Goal: Task Accomplishment & Management: Complete application form

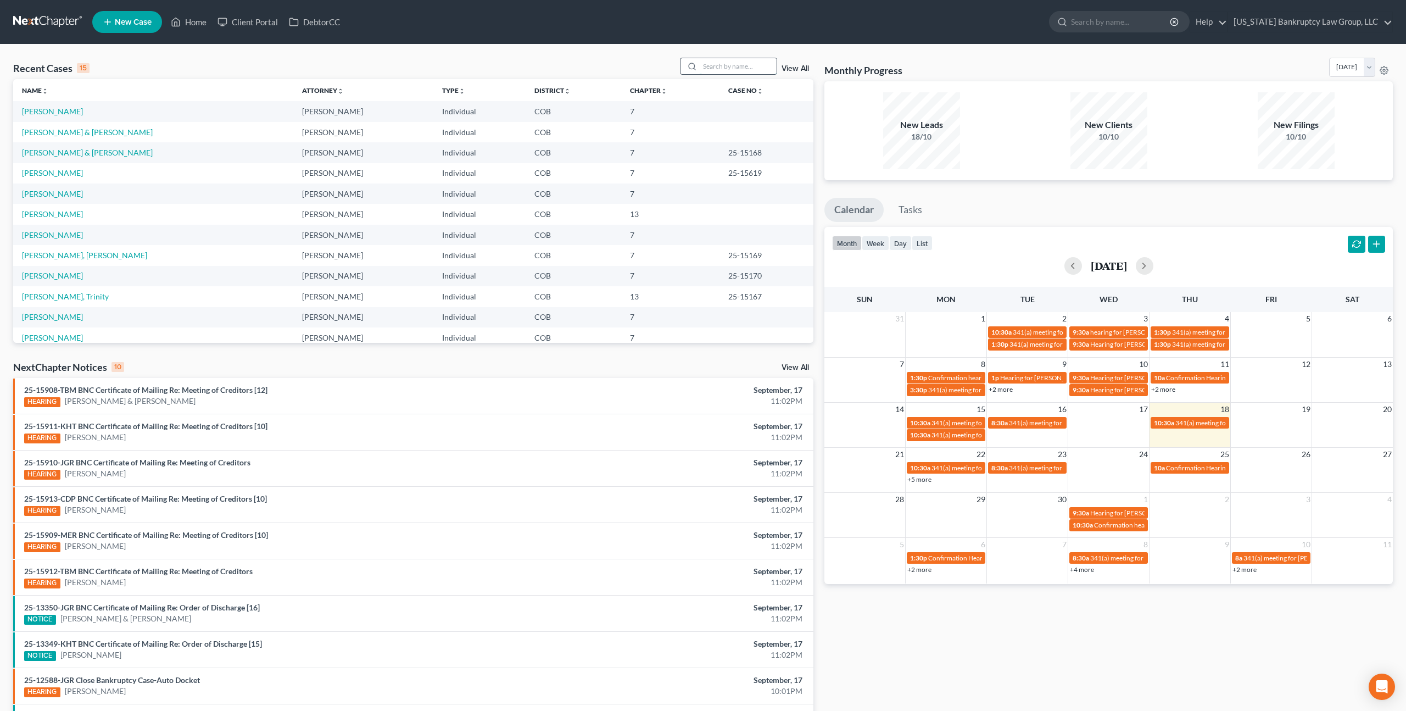
click at [752, 68] on input "search" at bounding box center [738, 66] width 77 height 16
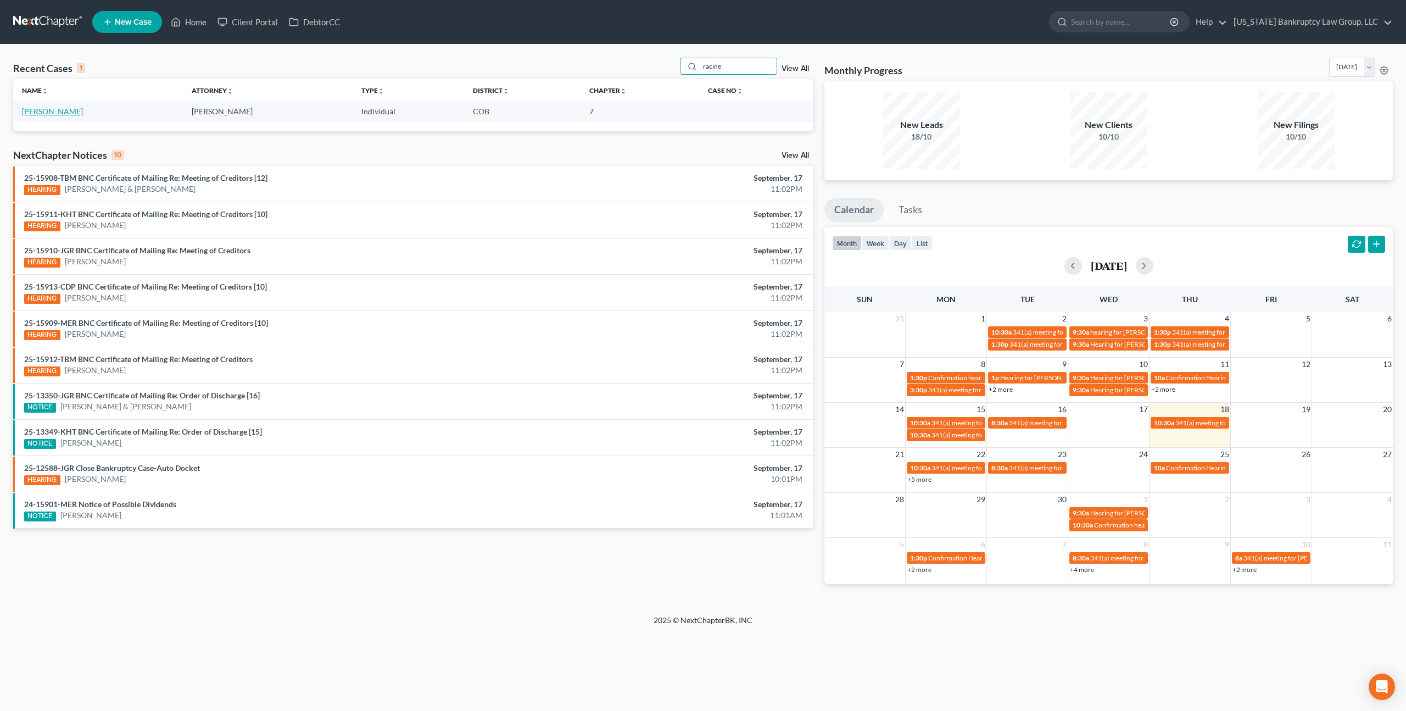
type input "racine"
click at [50, 114] on link "[PERSON_NAME]" at bounding box center [52, 111] width 61 height 9
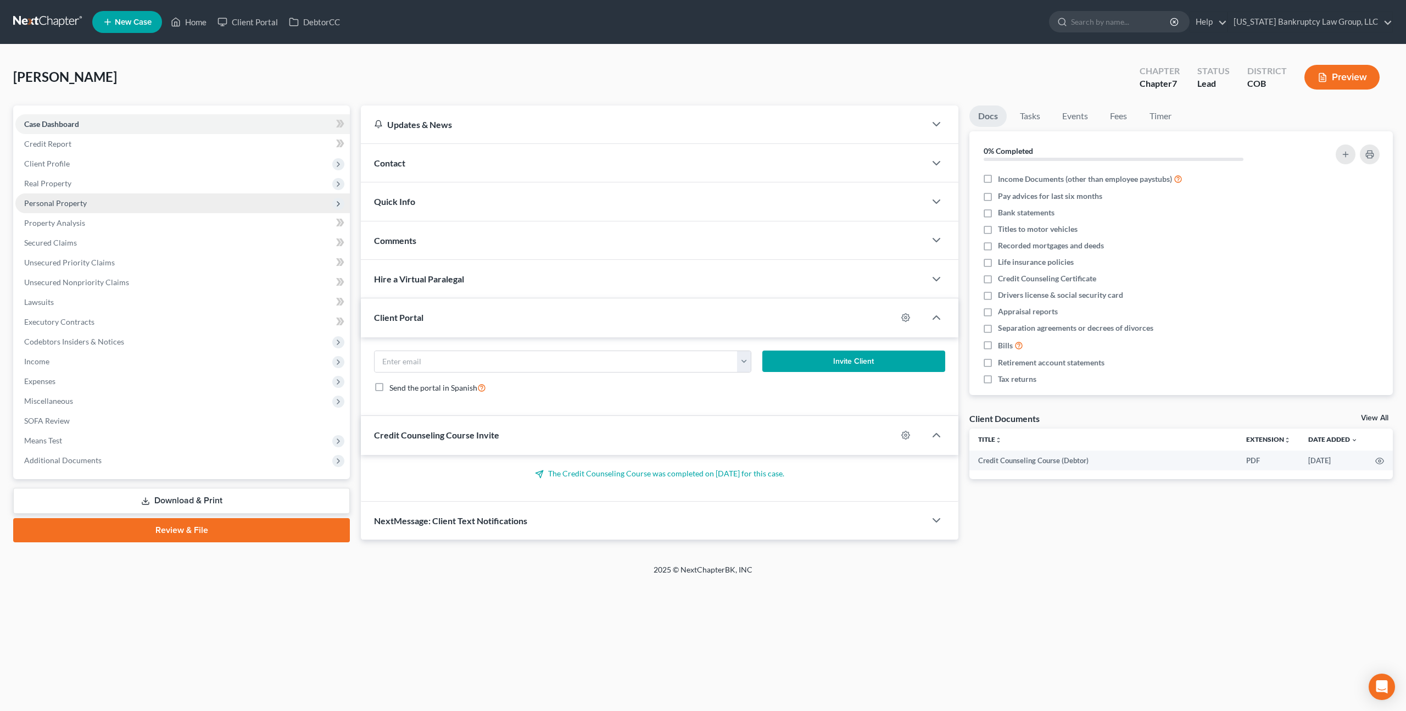
click at [66, 205] on span "Personal Property" at bounding box center [55, 202] width 63 height 9
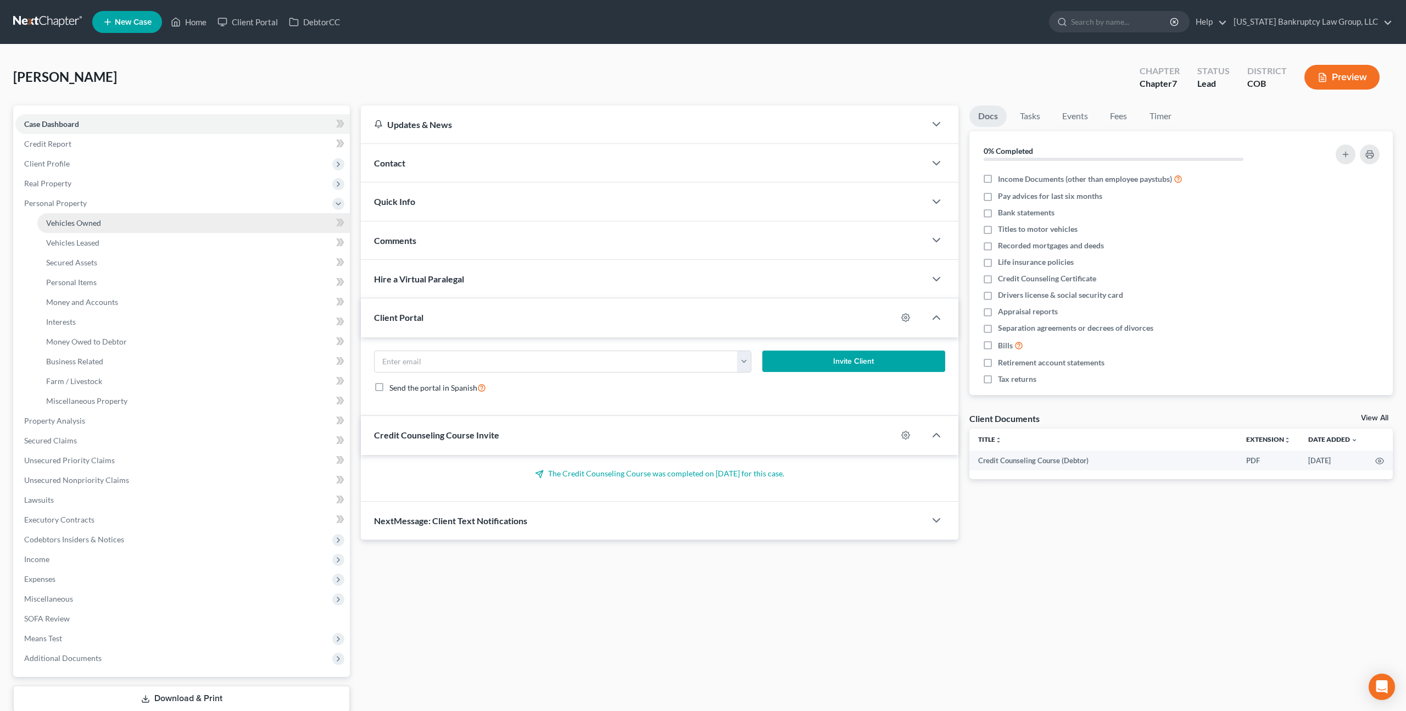
click at [93, 220] on span "Vehicles Owned" at bounding box center [73, 222] width 55 height 9
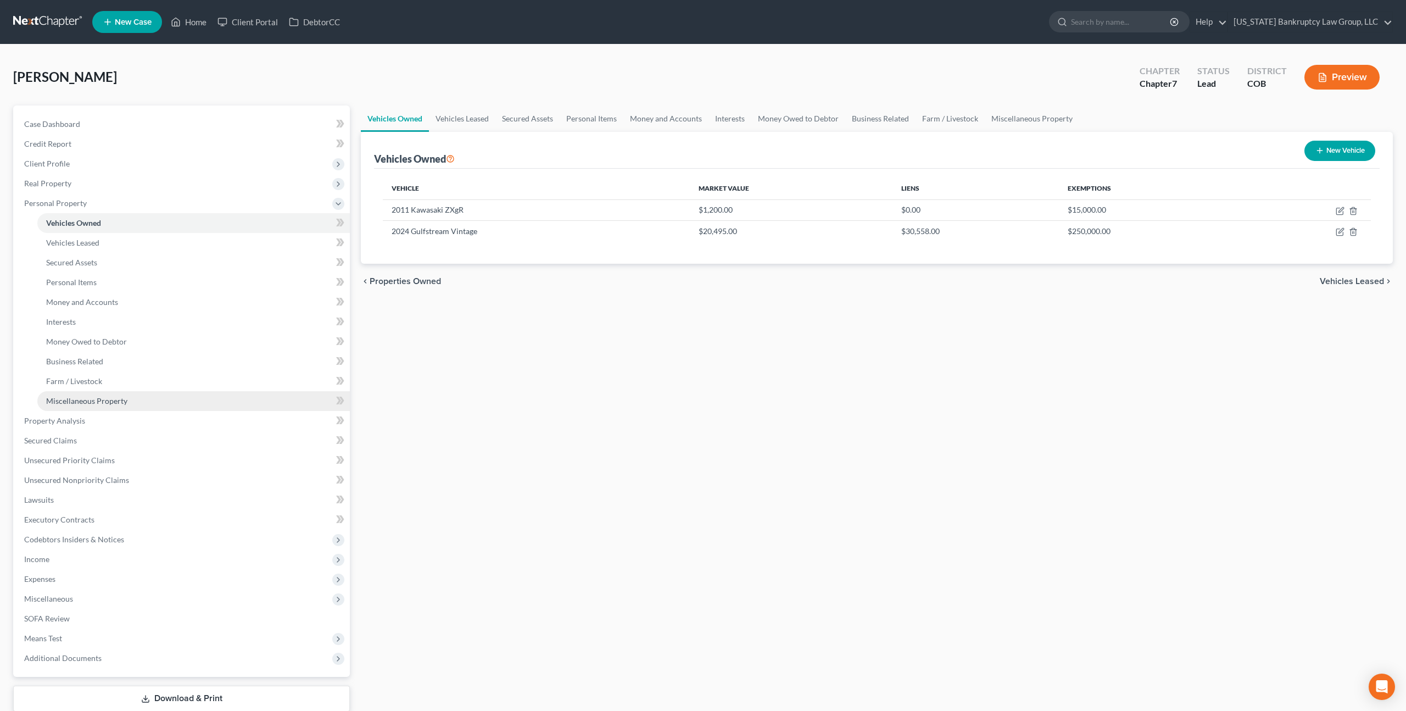
click at [116, 398] on span "Miscellaneous Property" at bounding box center [86, 400] width 81 height 9
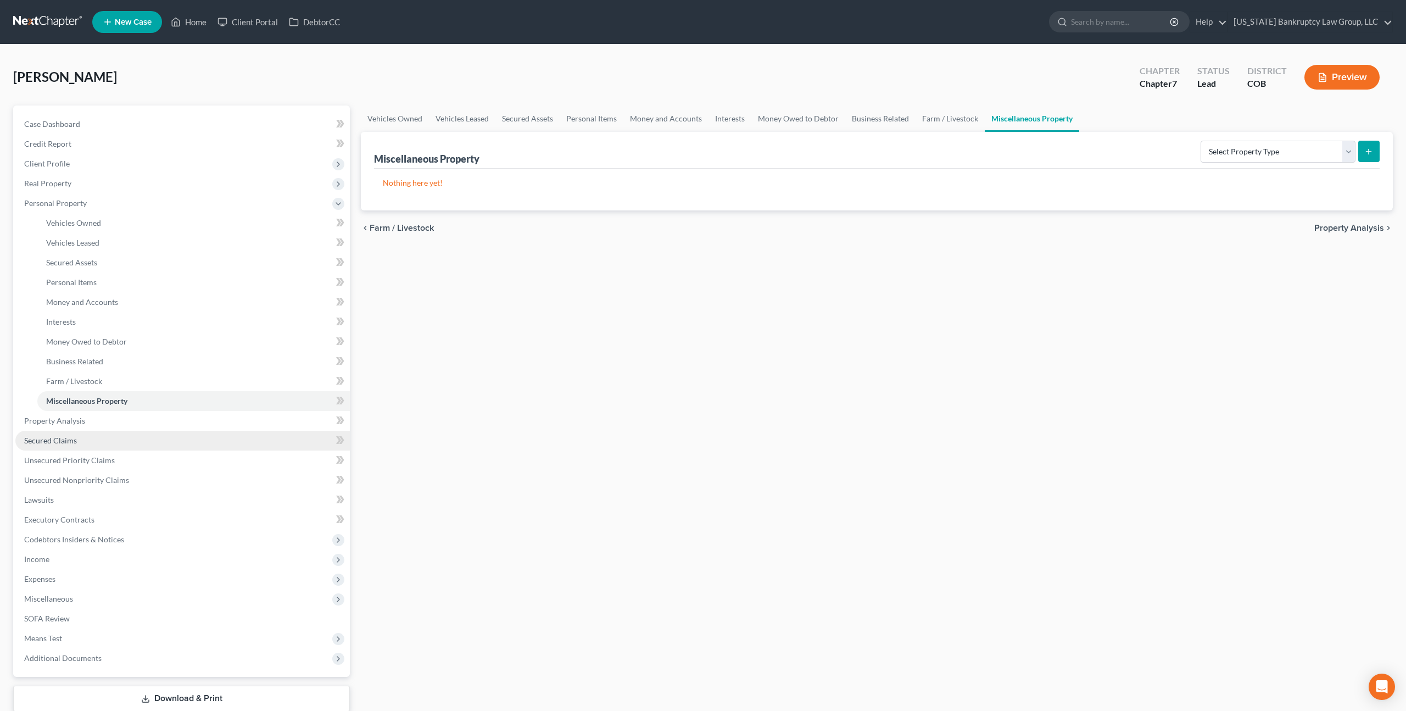
scroll to position [70, 0]
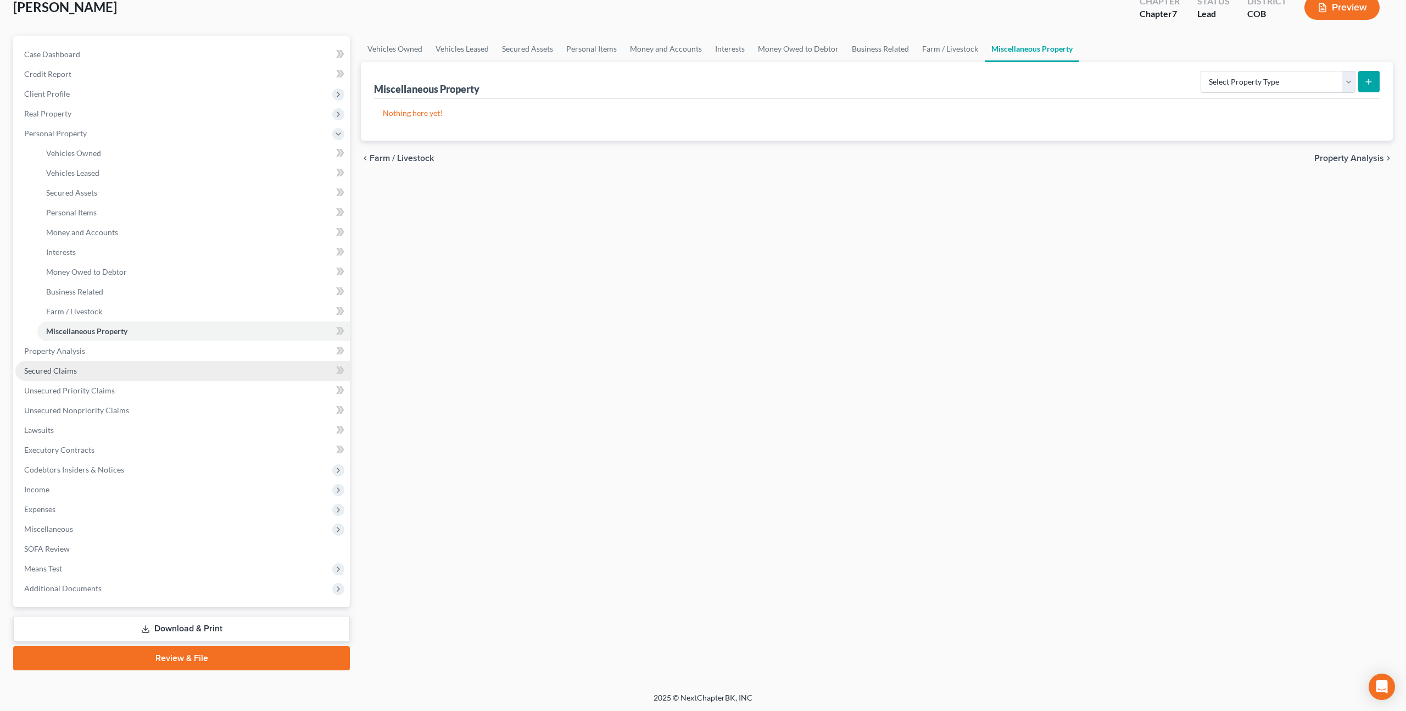
click at [71, 370] on span "Secured Claims" at bounding box center [50, 370] width 53 height 9
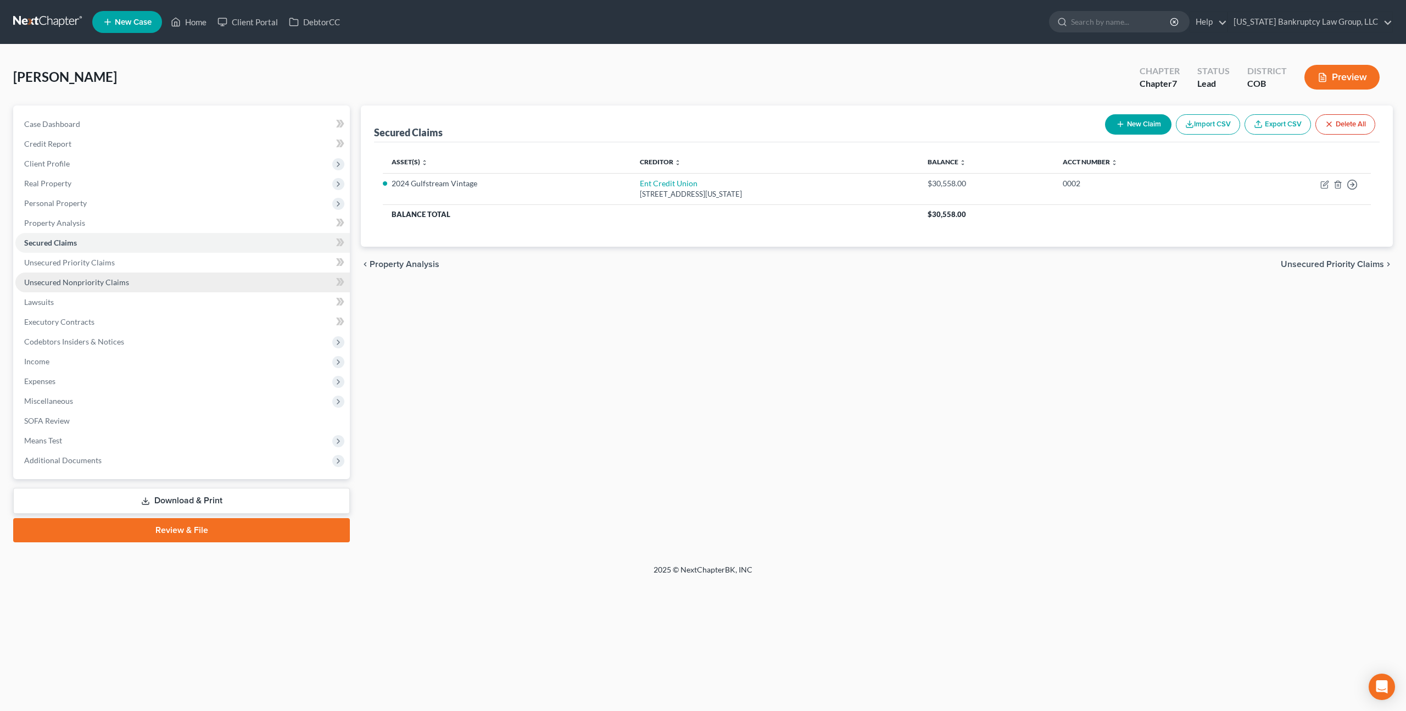
click at [86, 280] on span "Unsecured Nonpriority Claims" at bounding box center [76, 281] width 105 height 9
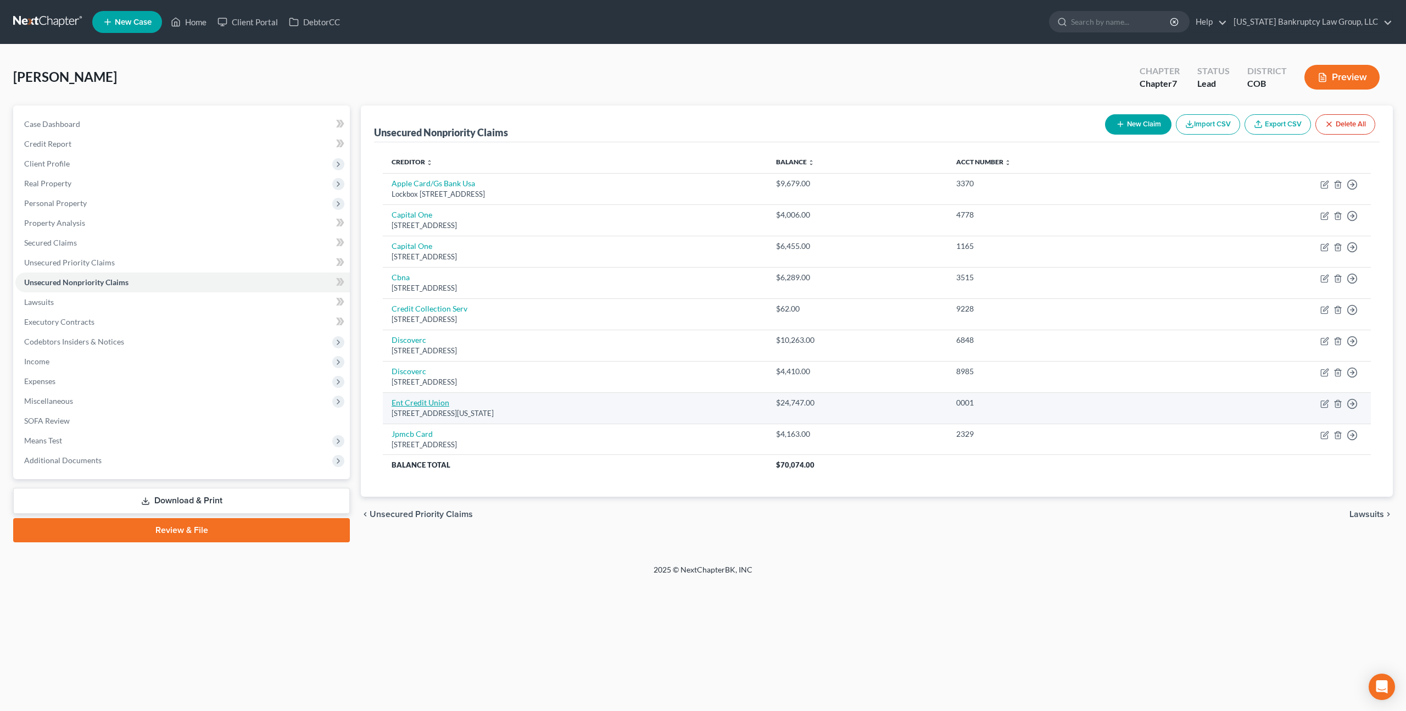
click at [413, 400] on link "Ent Credit Union" at bounding box center [421, 402] width 58 height 9
select select "5"
select select "4"
select select "0"
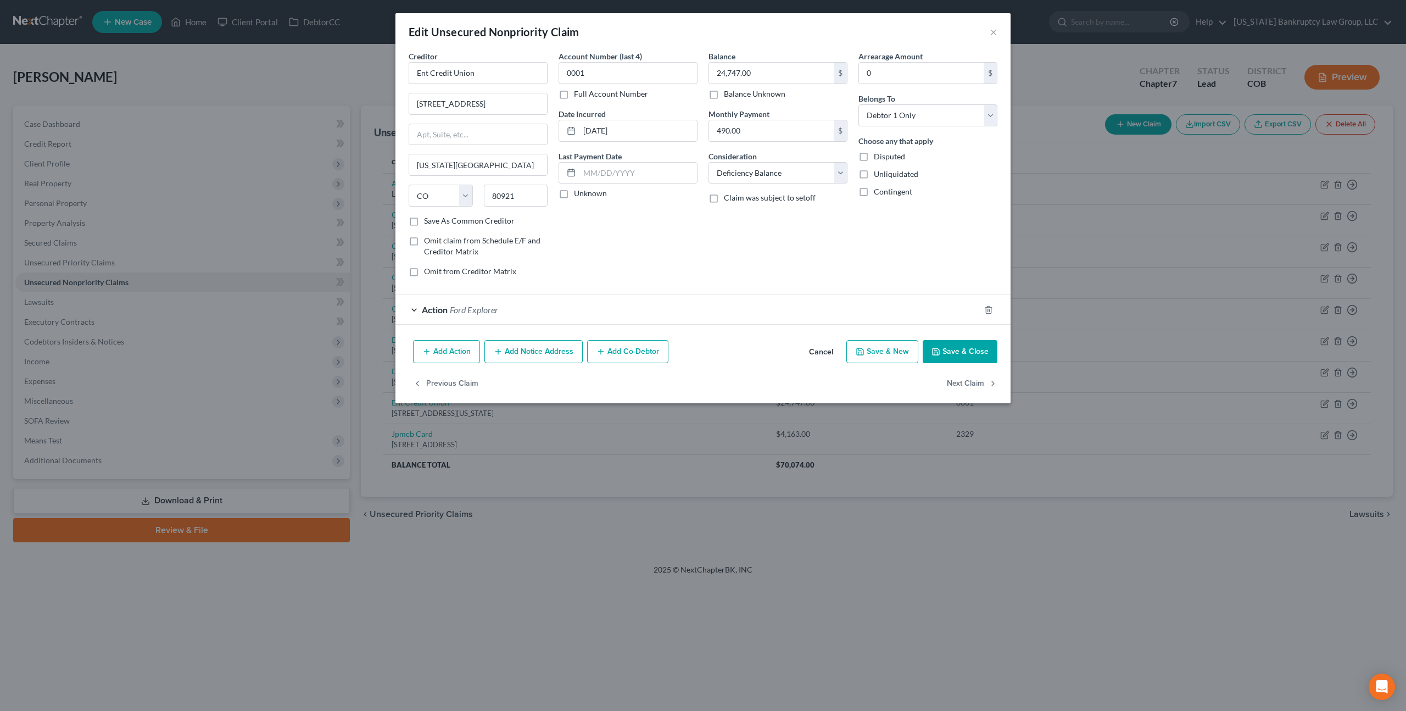
click at [824, 352] on button "Cancel" at bounding box center [821, 352] width 42 height 22
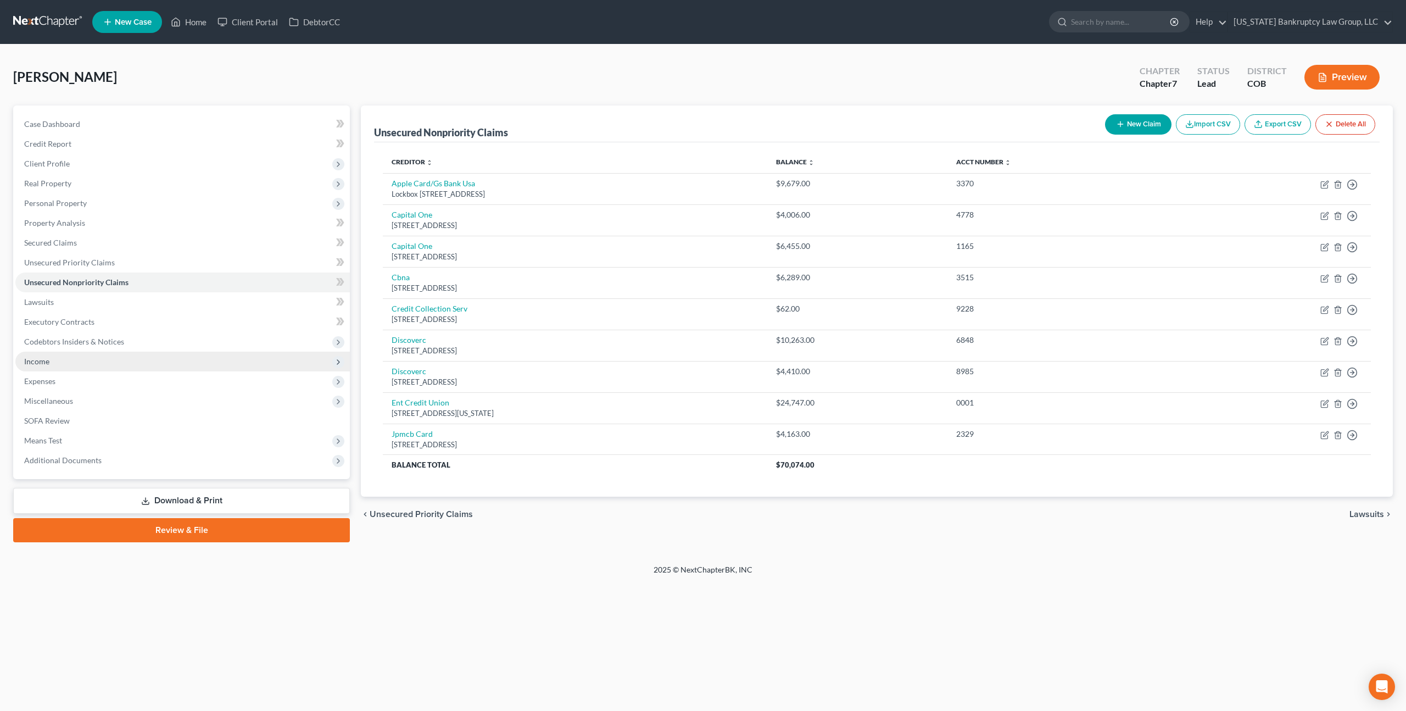
click at [65, 361] on span "Income" at bounding box center [182, 362] width 335 height 20
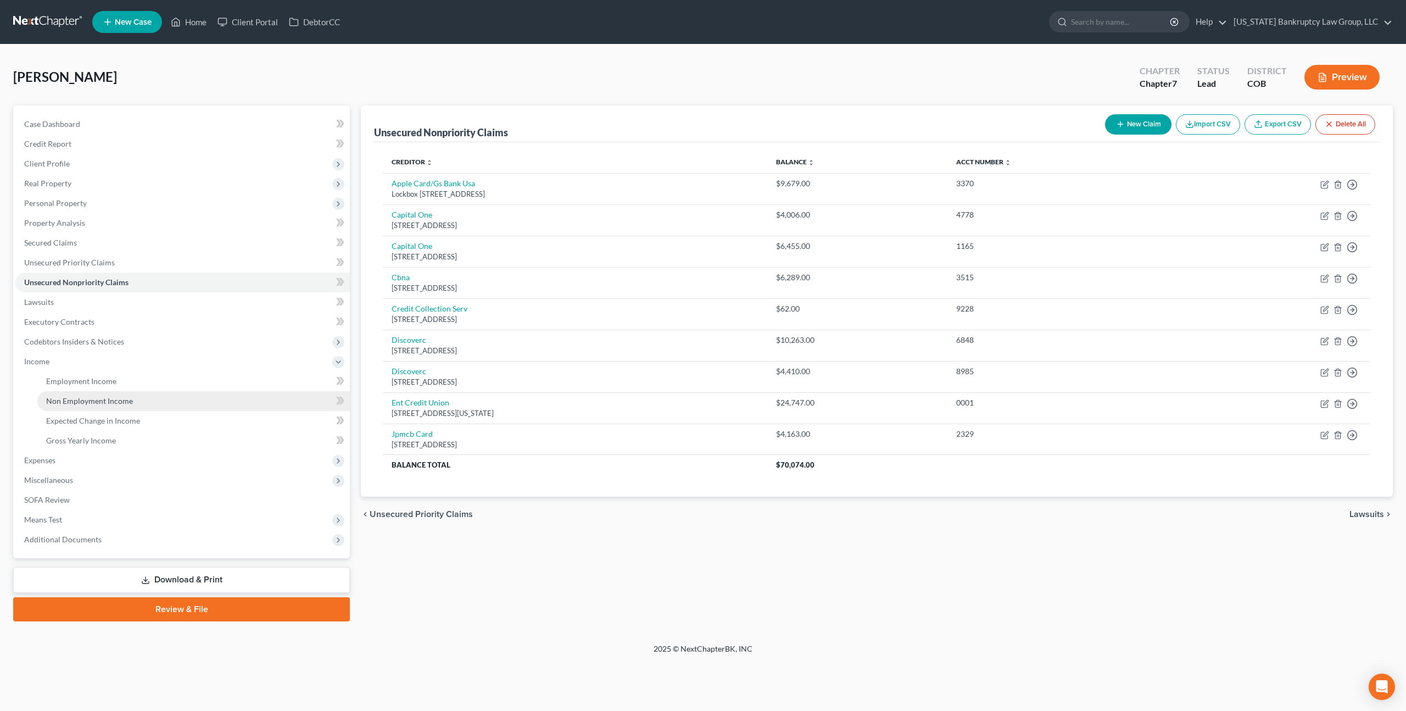
click at [81, 399] on span "Non Employment Income" at bounding box center [89, 400] width 87 height 9
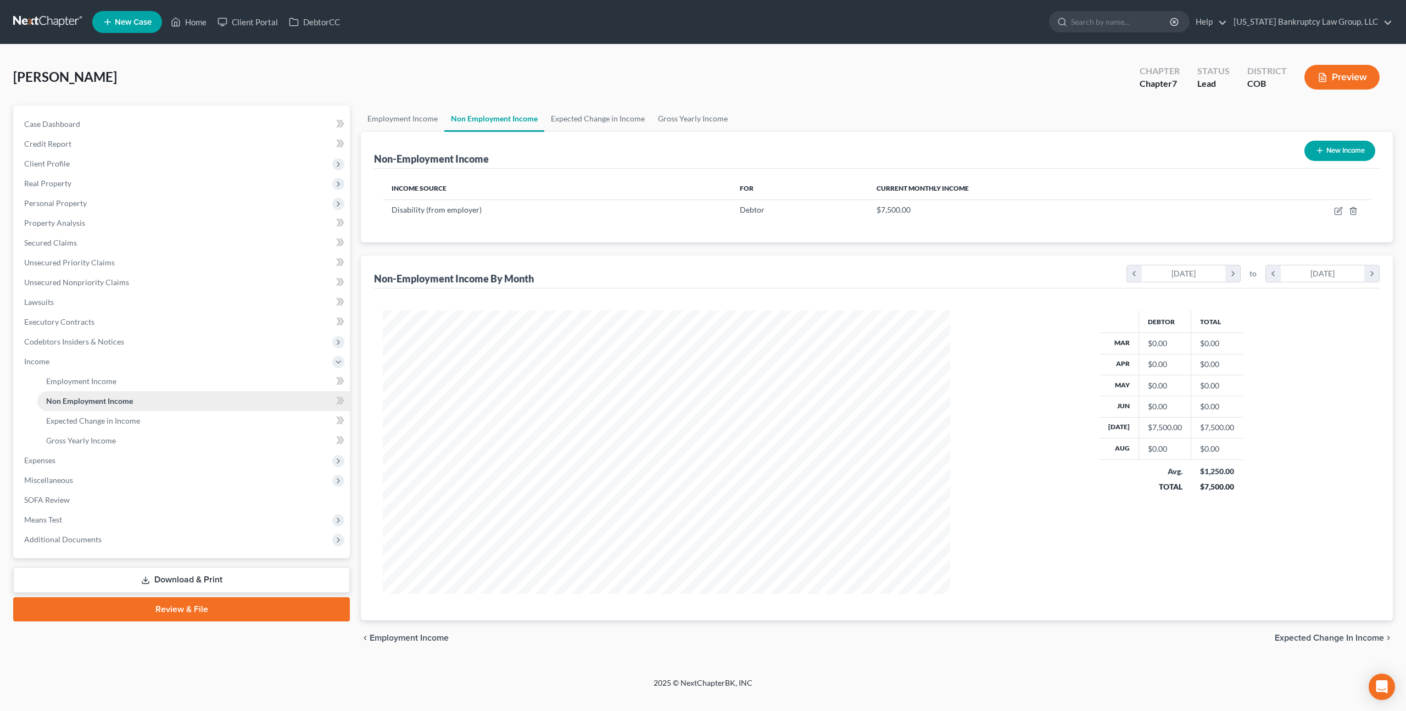
scroll to position [283, 589]
click at [1337, 210] on icon "button" at bounding box center [1338, 211] width 9 height 9
select select "1"
select select "0"
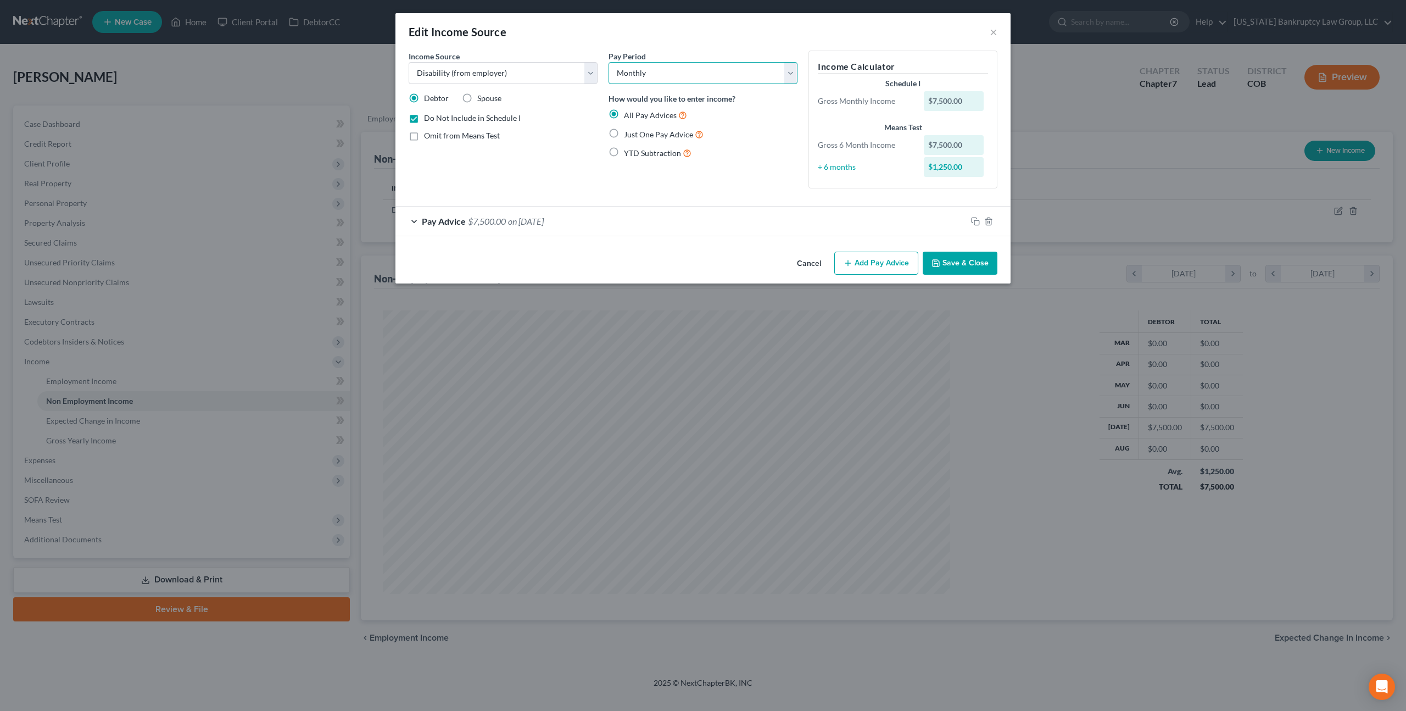
click at [720, 72] on select "Select Monthly Twice Monthly Every Other Week Weekly" at bounding box center [703, 73] width 189 height 22
click at [812, 266] on button "Cancel" at bounding box center [809, 264] width 42 height 22
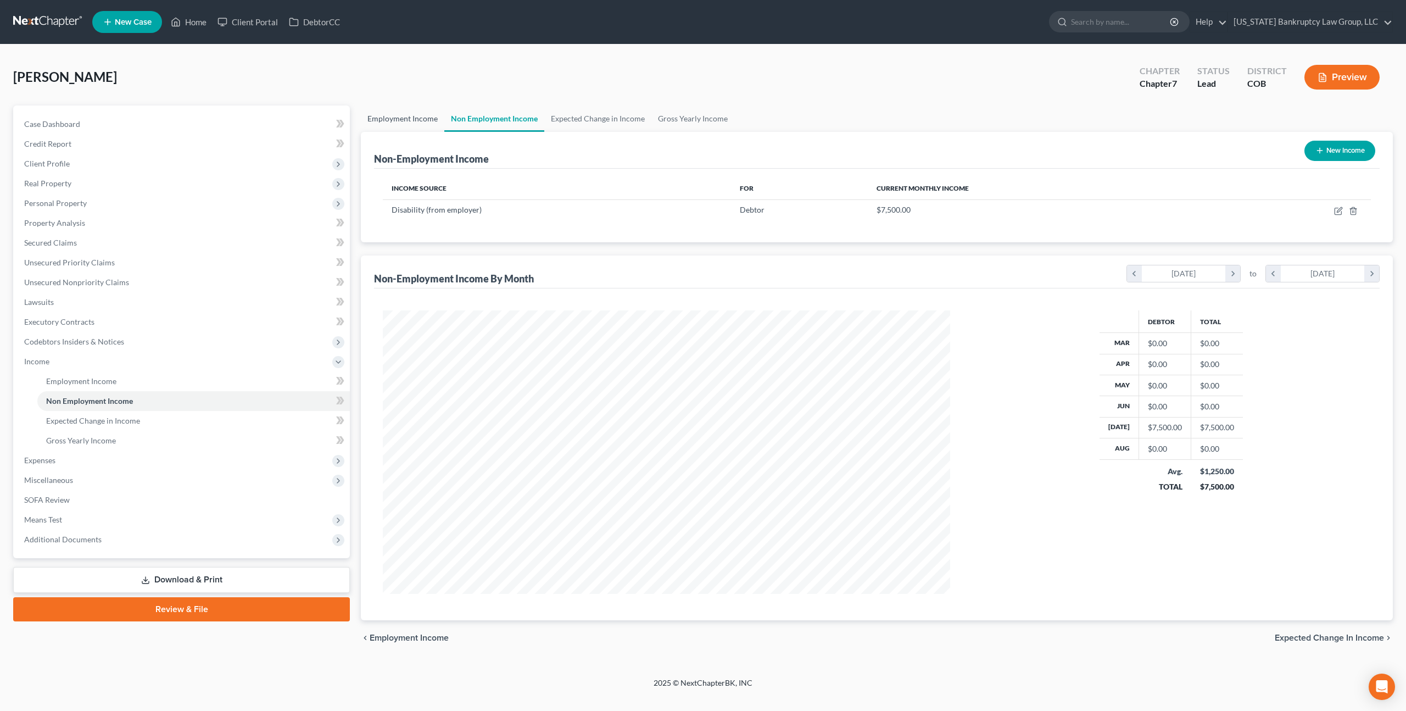
click at [402, 118] on link "Employment Income" at bounding box center [402, 118] width 83 height 26
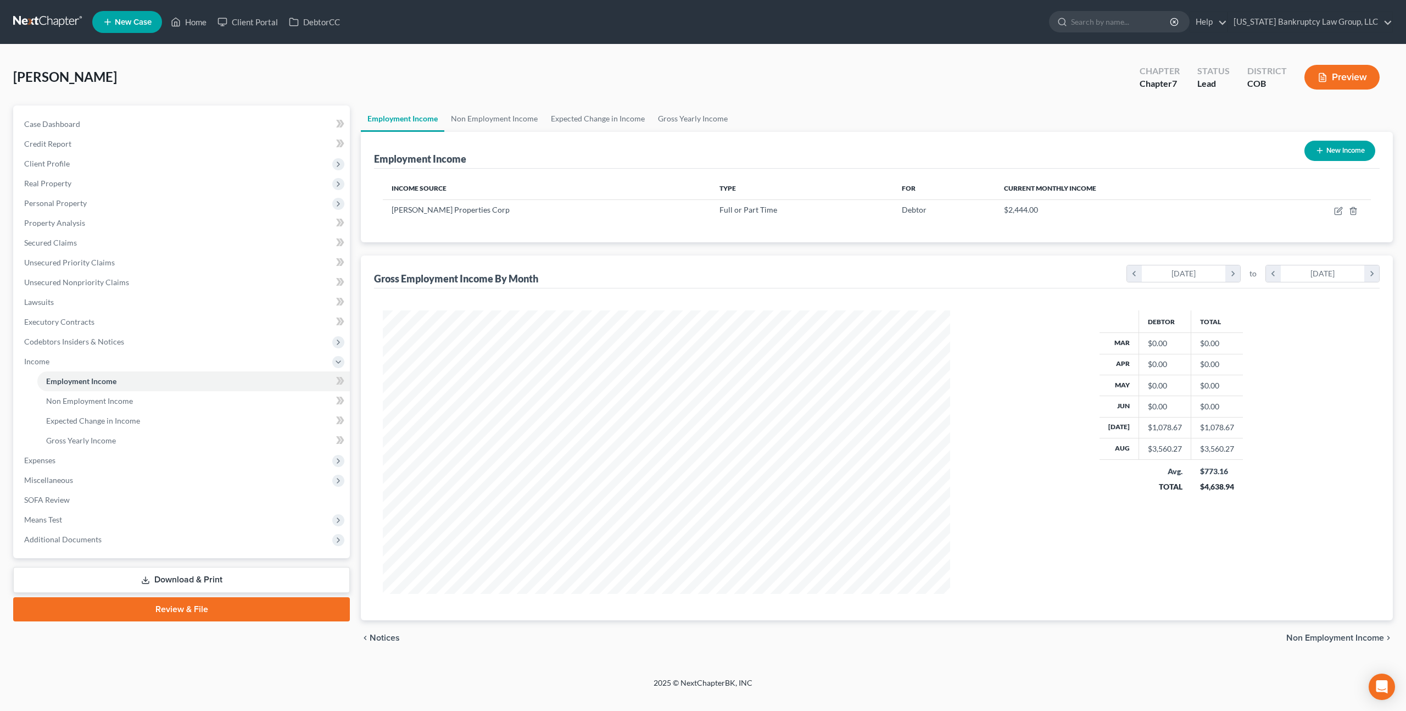
scroll to position [283, 589]
click at [1339, 211] on icon "button" at bounding box center [1338, 211] width 9 height 9
select select "0"
select select "5"
select select "2"
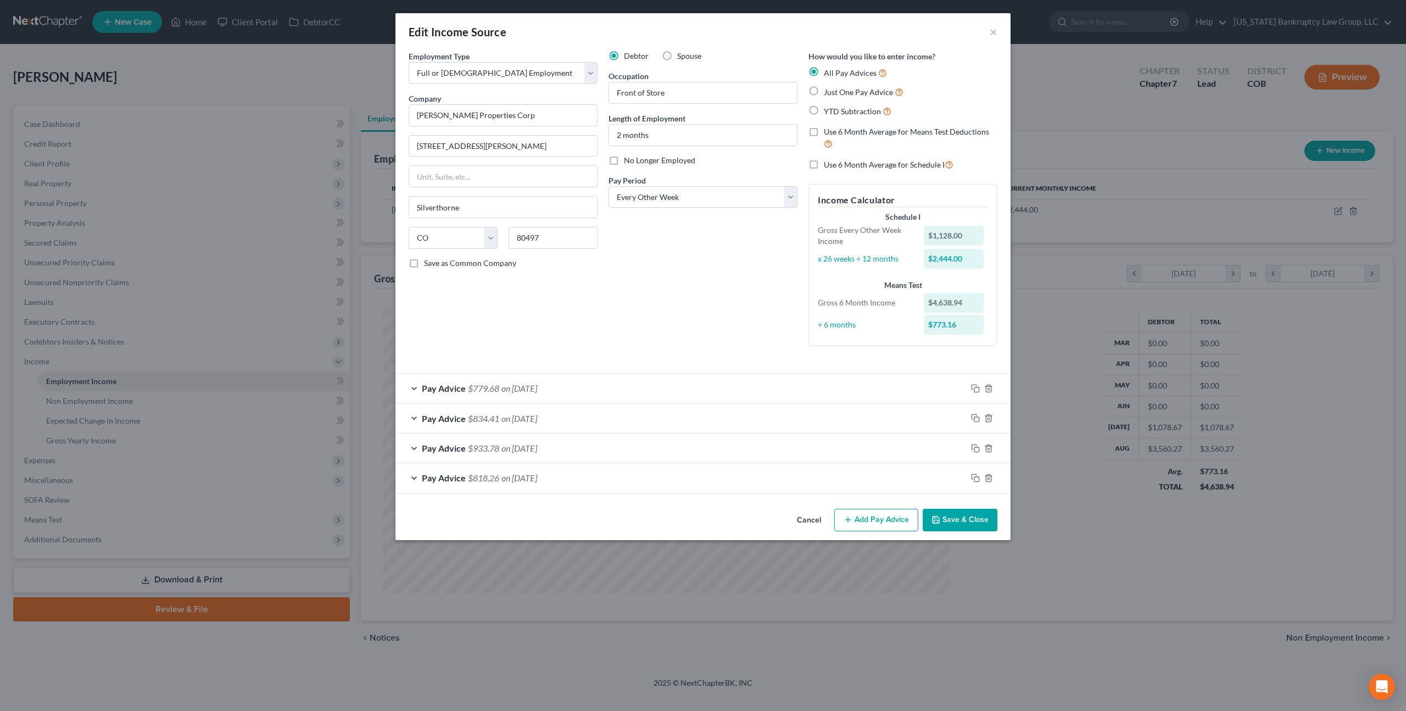
click at [809, 521] on button "Cancel" at bounding box center [809, 521] width 42 height 22
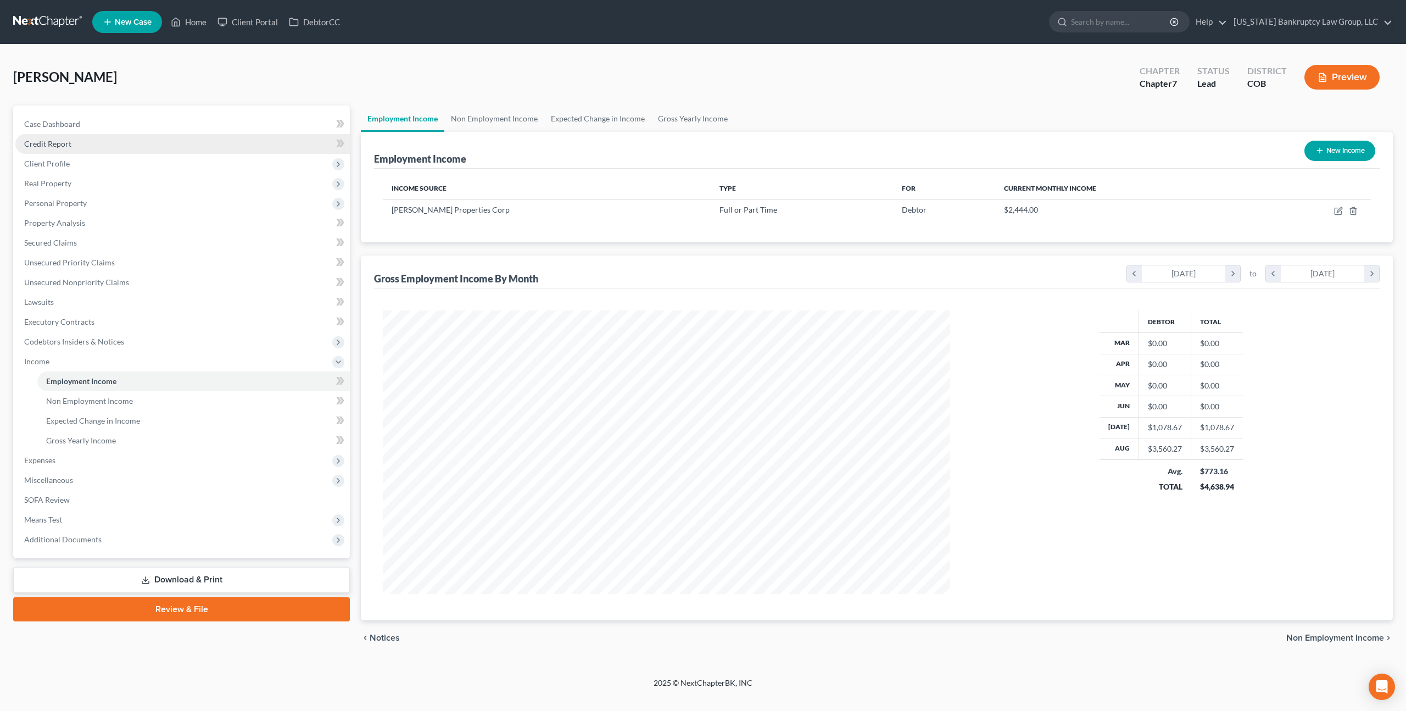
click at [62, 143] on span "Credit Report" at bounding box center [47, 143] width 47 height 9
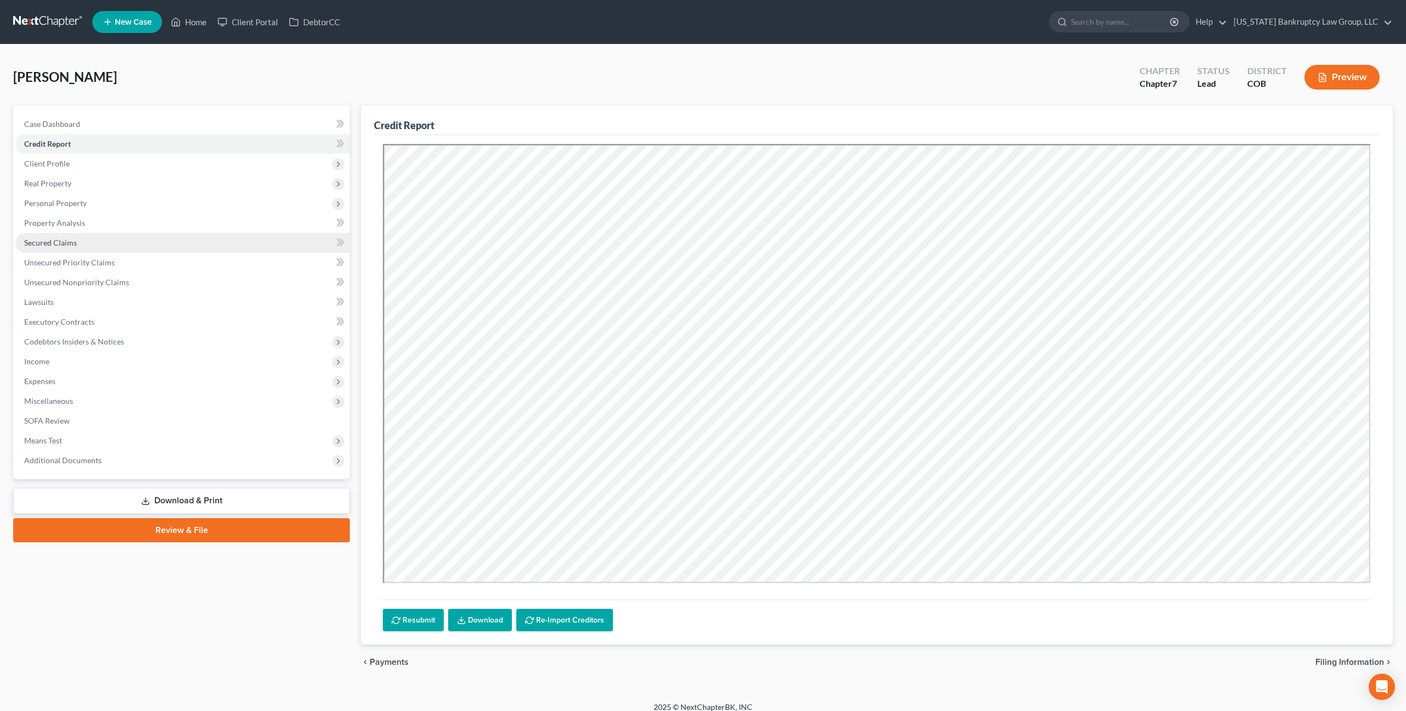
click at [63, 242] on span "Secured Claims" at bounding box center [50, 242] width 53 height 9
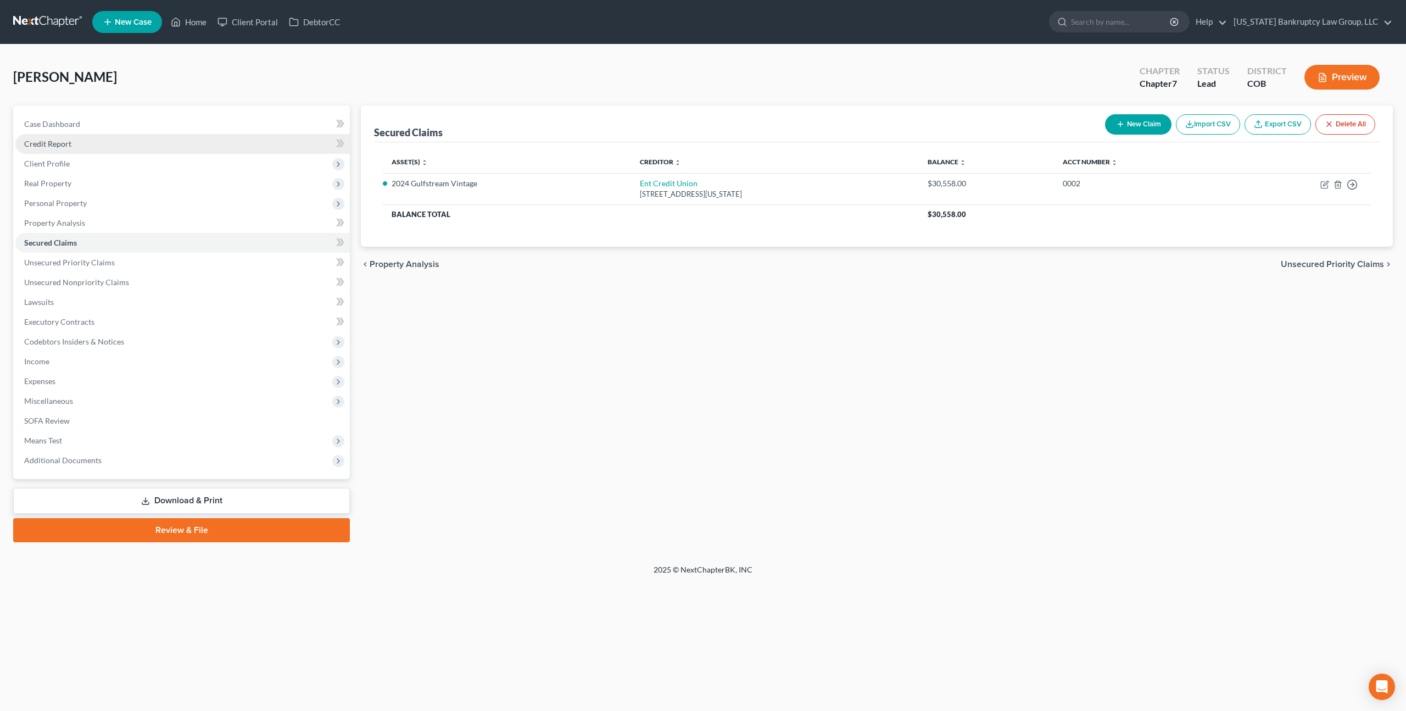
click at [57, 146] on span "Credit Report" at bounding box center [47, 143] width 47 height 9
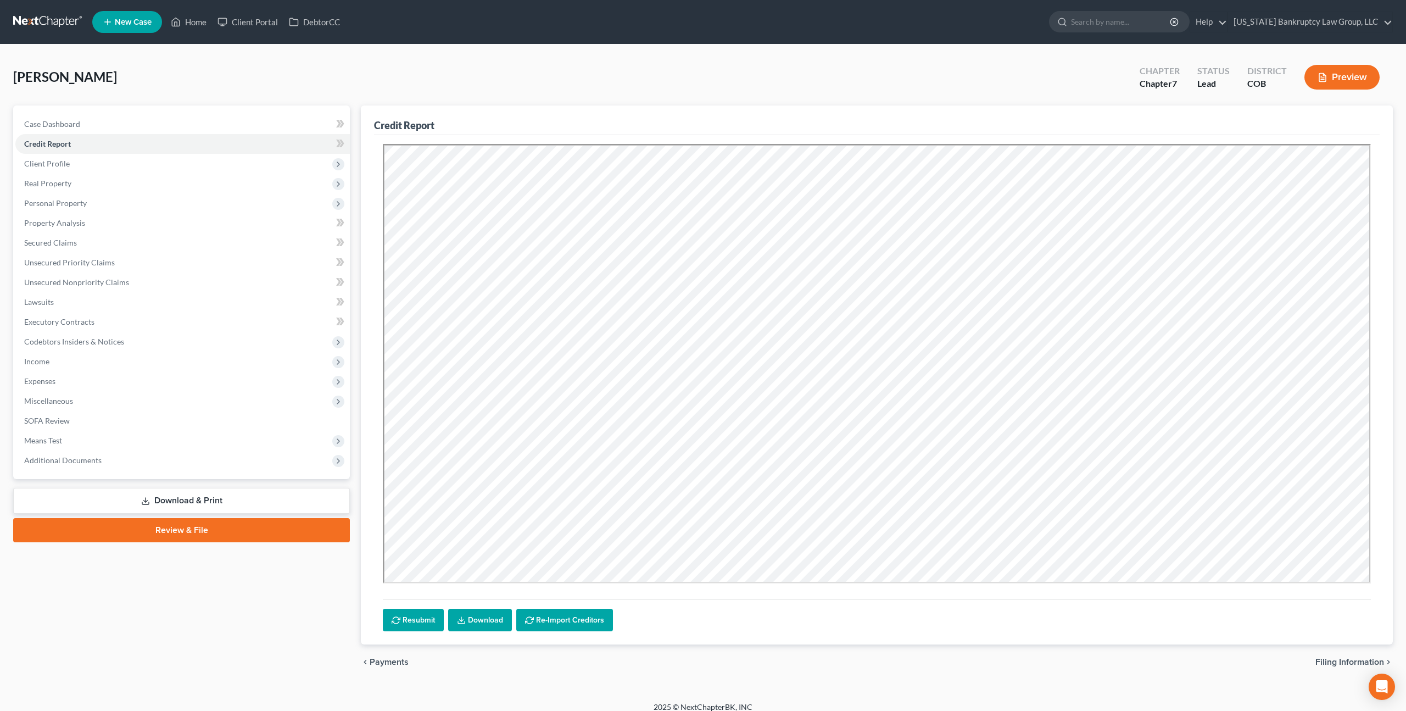
click at [428, 79] on div "[PERSON_NAME] Upgraded Chapter Chapter 7 Status Lead District COB Preview" at bounding box center [703, 82] width 1380 height 48
click at [81, 167] on span "Client Profile" at bounding box center [182, 164] width 335 height 20
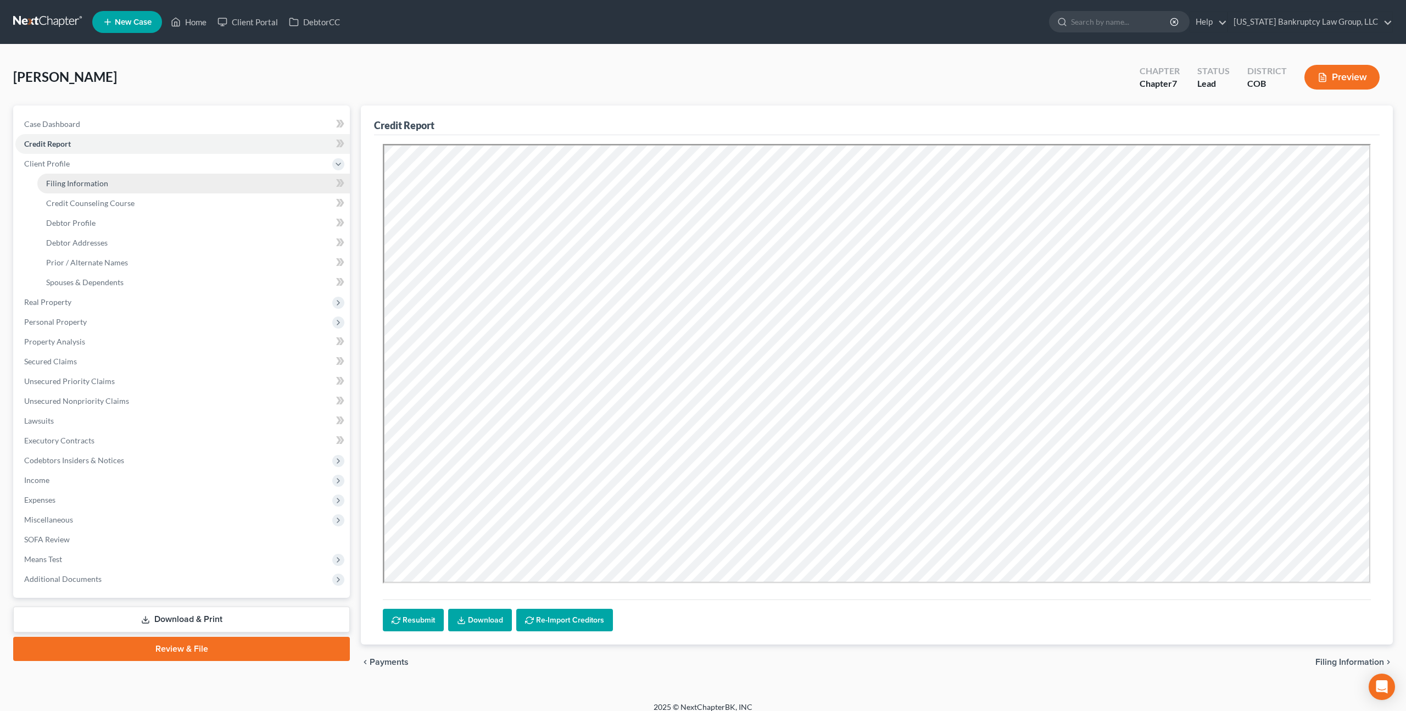
click at [84, 183] on span "Filing Information" at bounding box center [77, 183] width 62 height 9
select select "1"
select select "0"
select select "5"
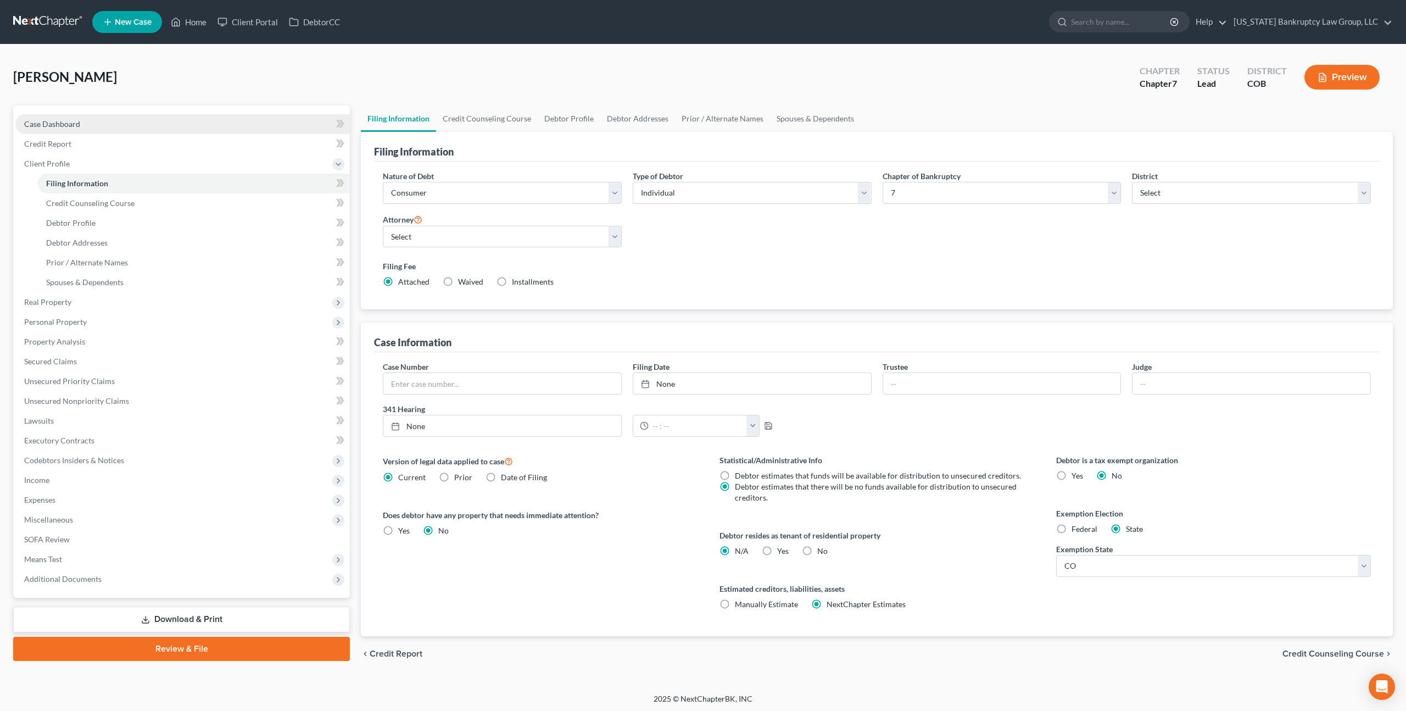
click at [80, 121] on link "Case Dashboard" at bounding box center [182, 124] width 335 height 20
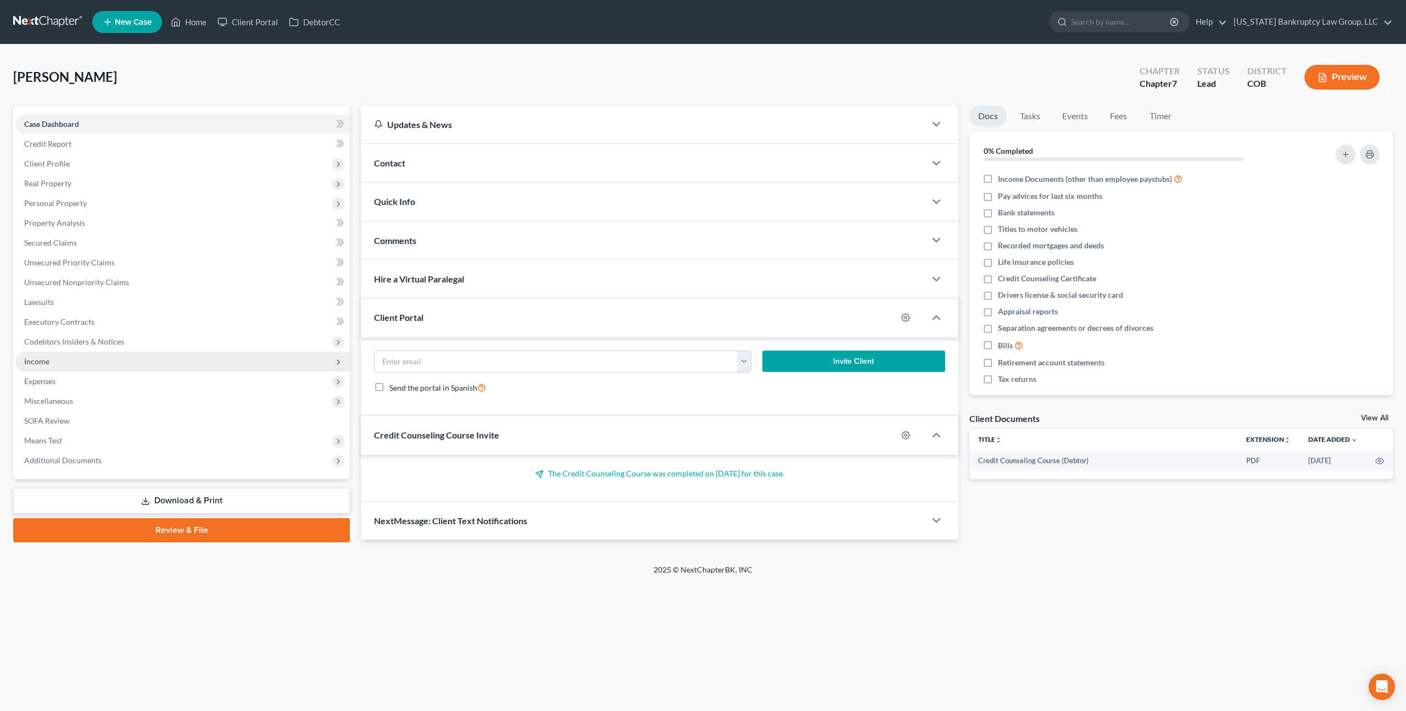
click at [57, 365] on span "Income" at bounding box center [182, 362] width 335 height 20
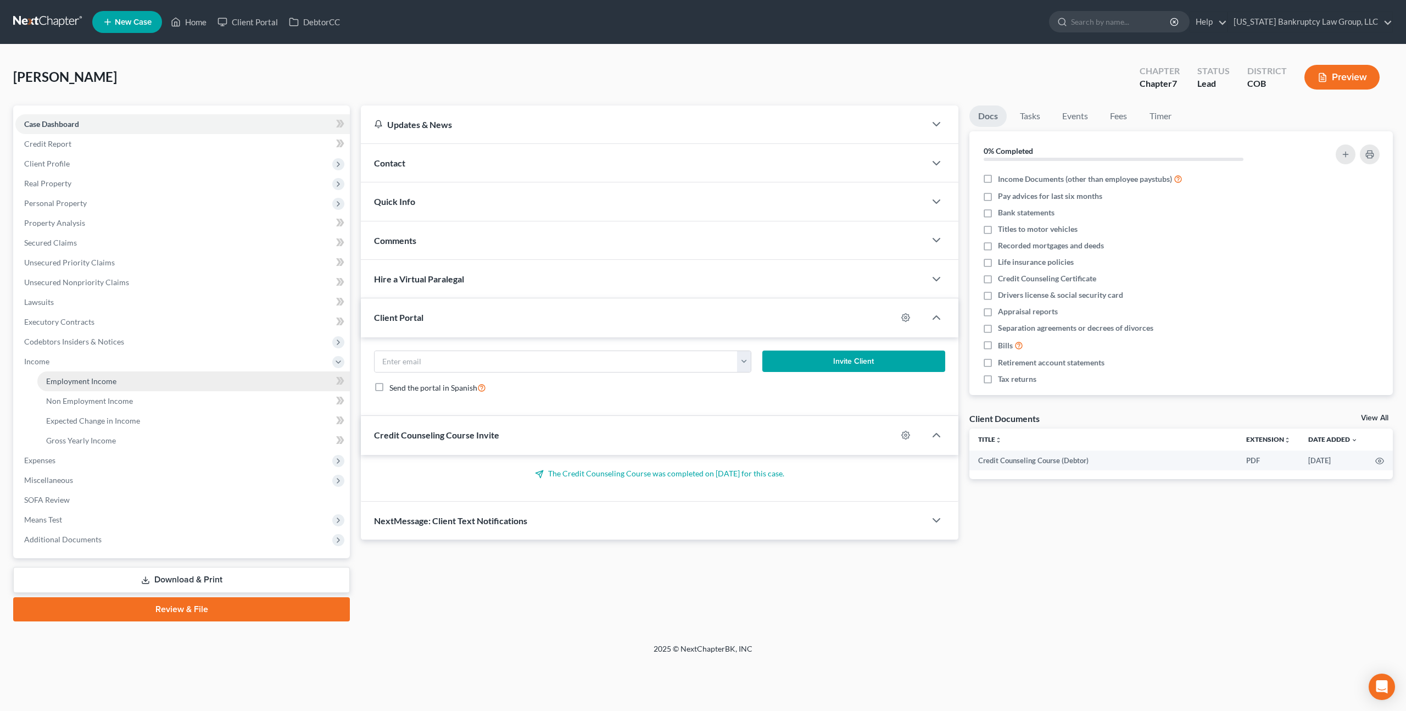
click at [68, 378] on span "Employment Income" at bounding box center [81, 380] width 70 height 9
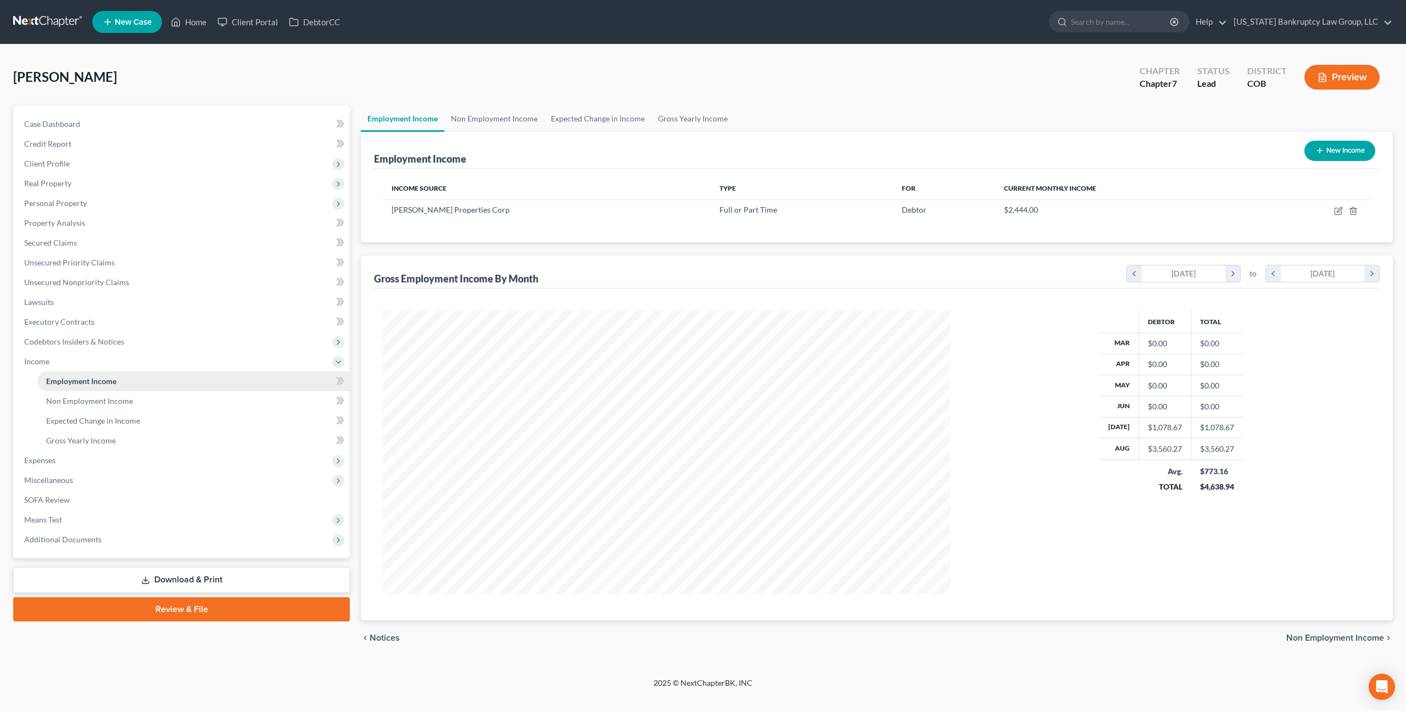
scroll to position [283, 589]
click at [506, 123] on link "Non Employment Income" at bounding box center [494, 118] width 100 height 26
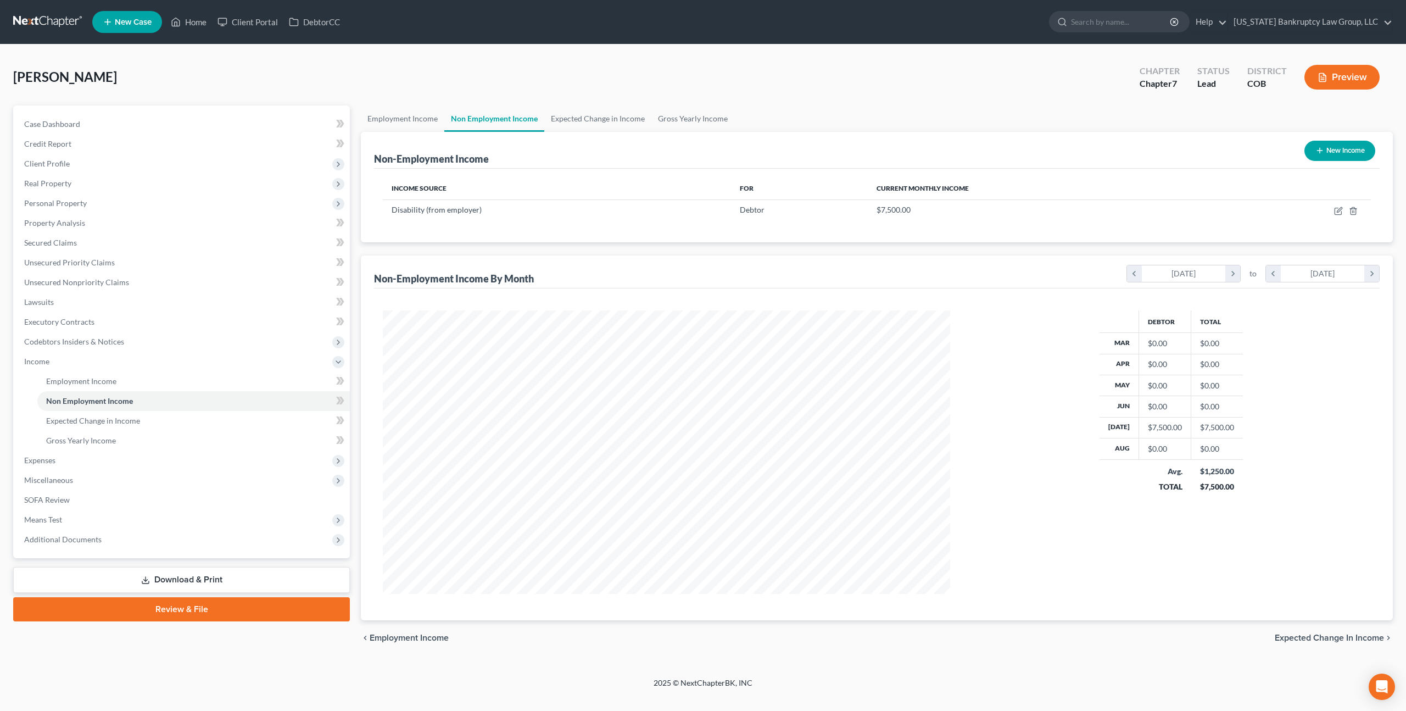
scroll to position [283, 589]
click at [403, 120] on link "Employment Income" at bounding box center [402, 118] width 83 height 26
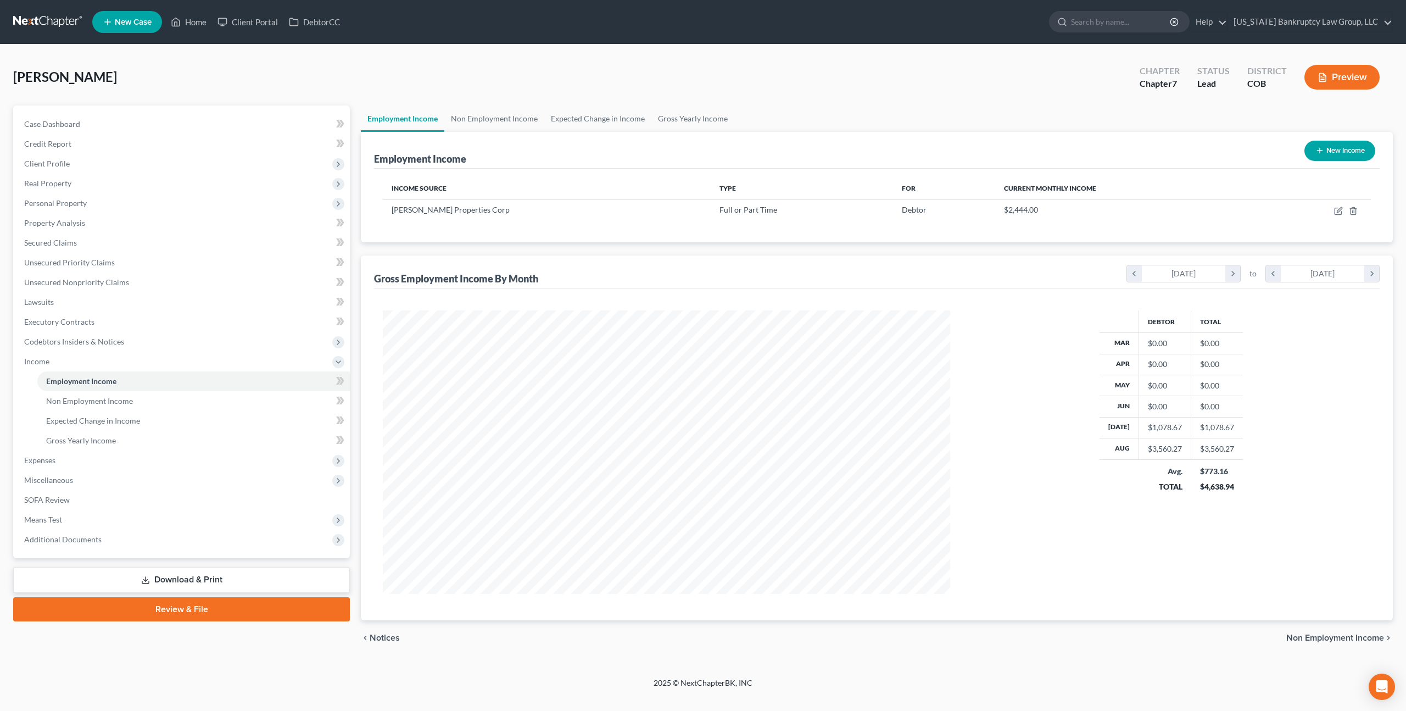
scroll to position [283, 589]
click at [62, 187] on span "Real Property" at bounding box center [182, 184] width 335 height 20
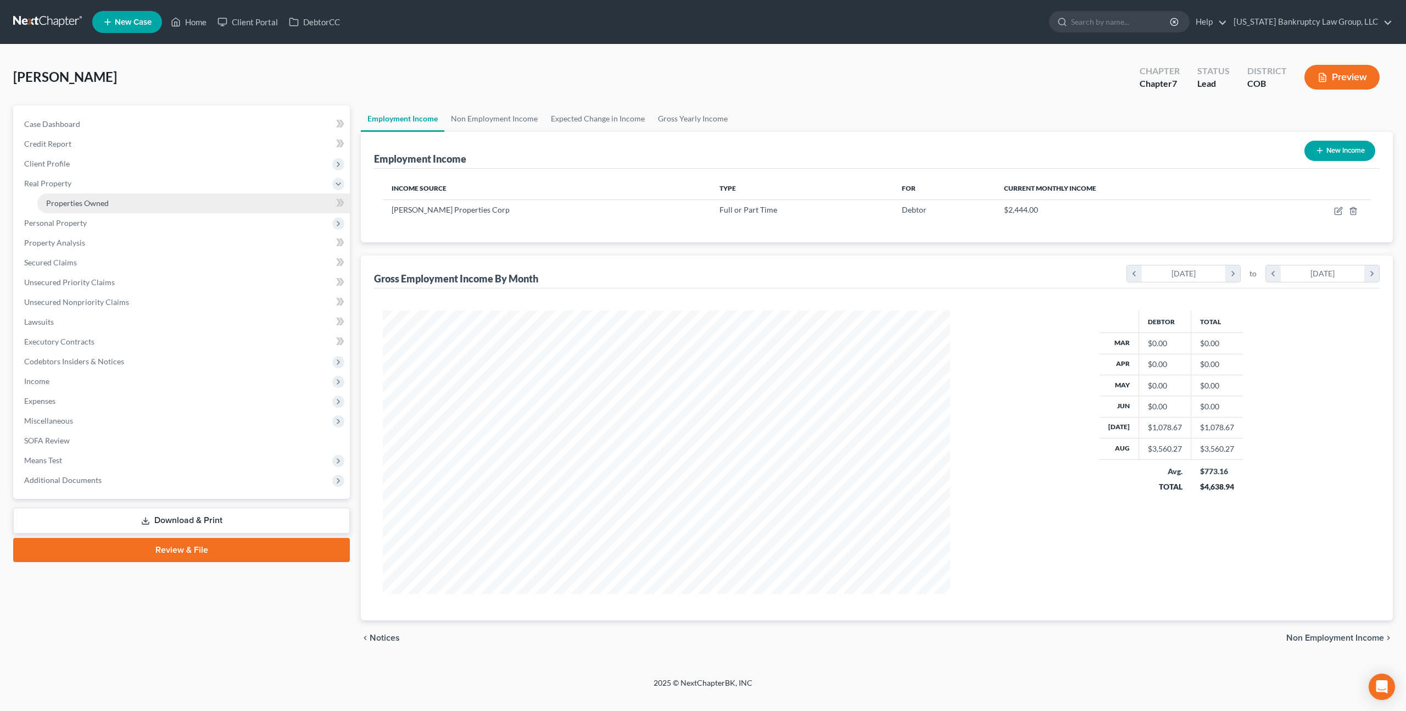
click at [69, 202] on span "Properties Owned" at bounding box center [77, 202] width 63 height 9
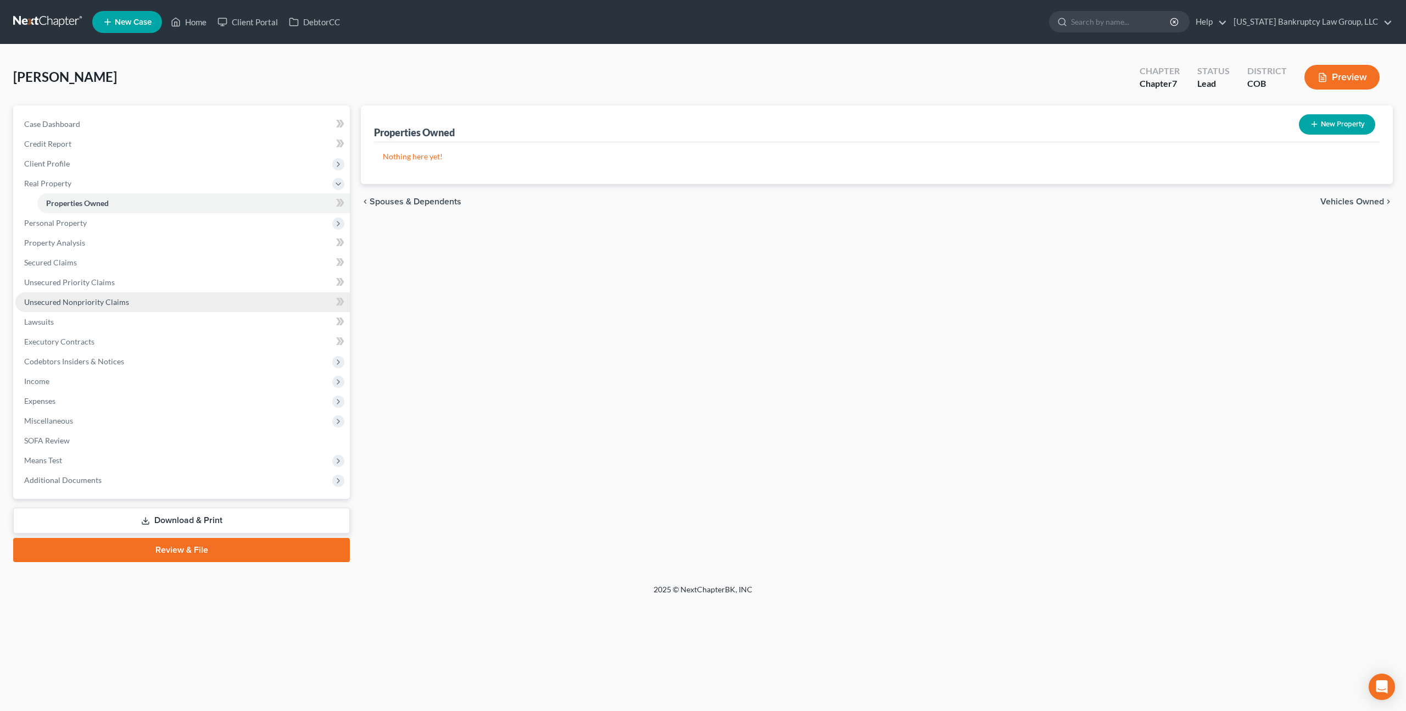
click at [93, 306] on span "Unsecured Nonpriority Claims" at bounding box center [76, 301] width 105 height 9
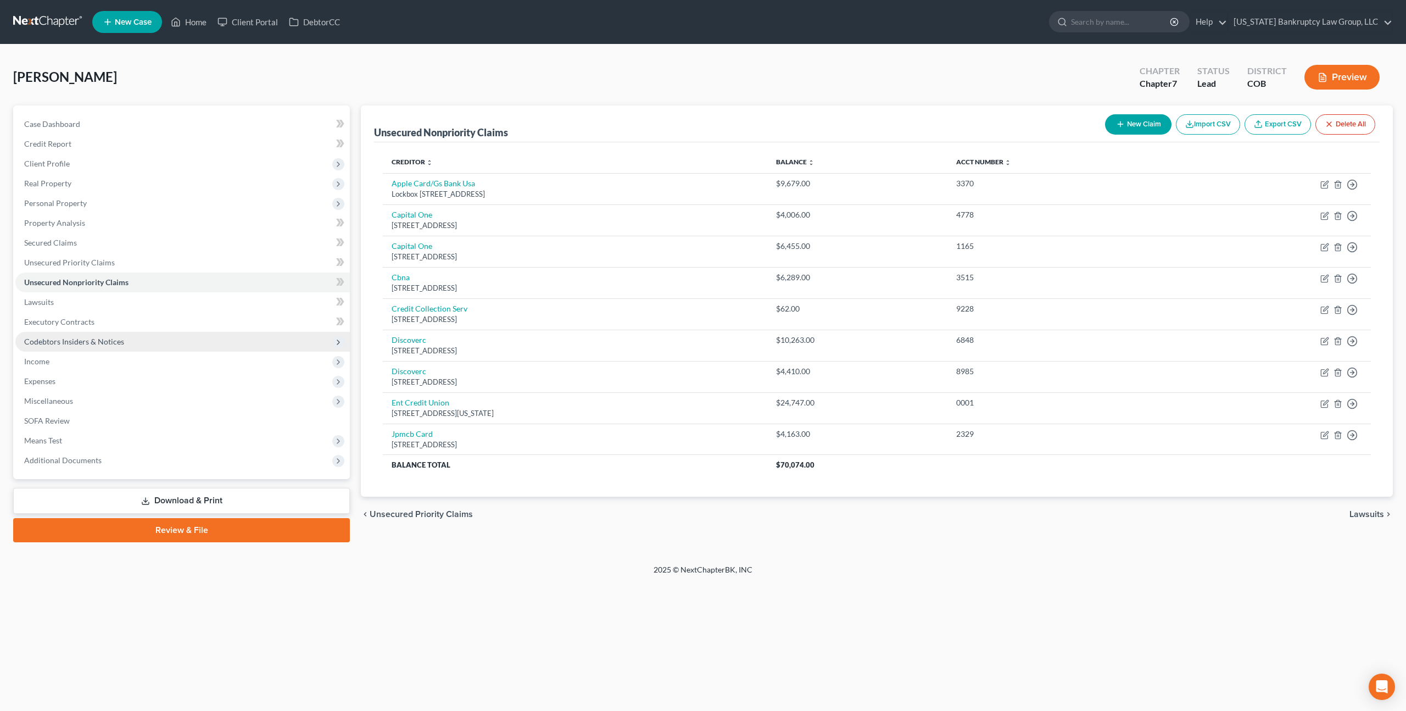
click at [62, 338] on span "Codebtors Insiders & Notices" at bounding box center [74, 341] width 100 height 9
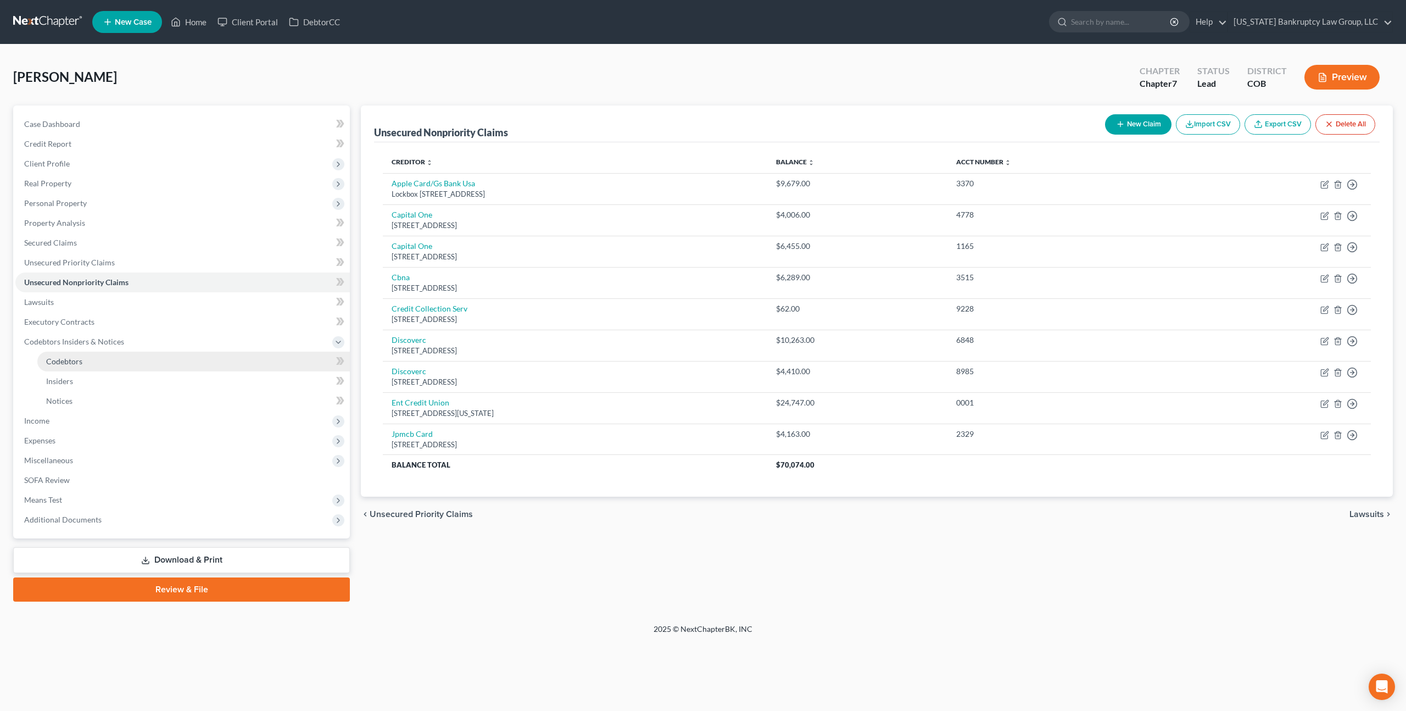
click at [70, 365] on span "Codebtors" at bounding box center [64, 360] width 36 height 9
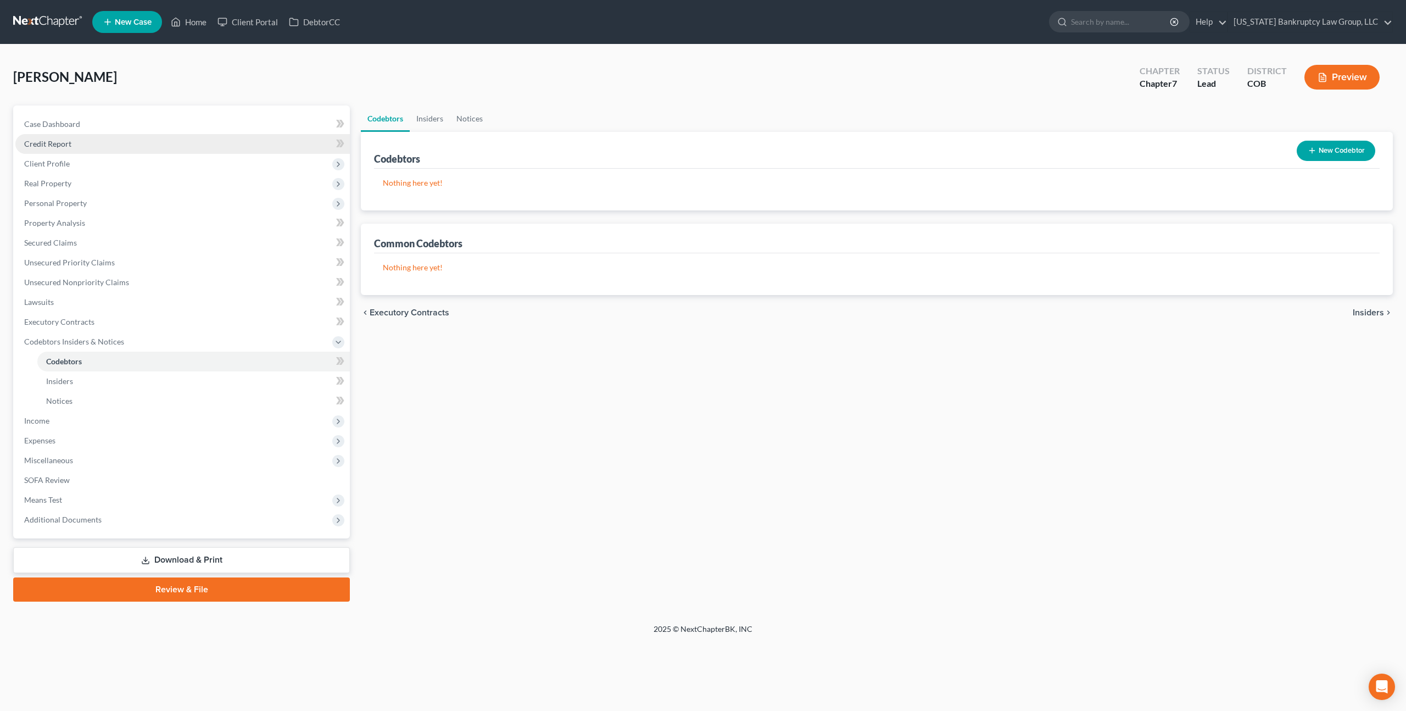
click at [58, 146] on span "Credit Report" at bounding box center [47, 143] width 47 height 9
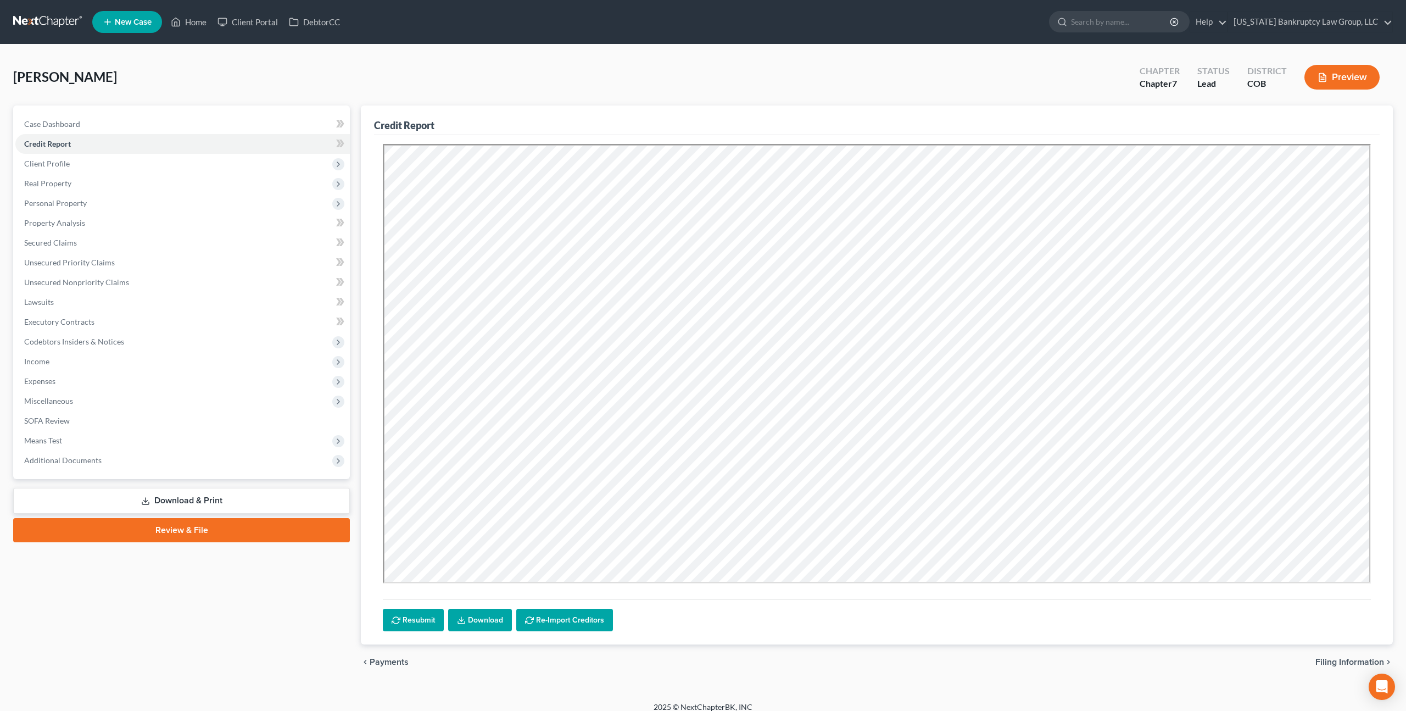
scroll to position [10, 0]
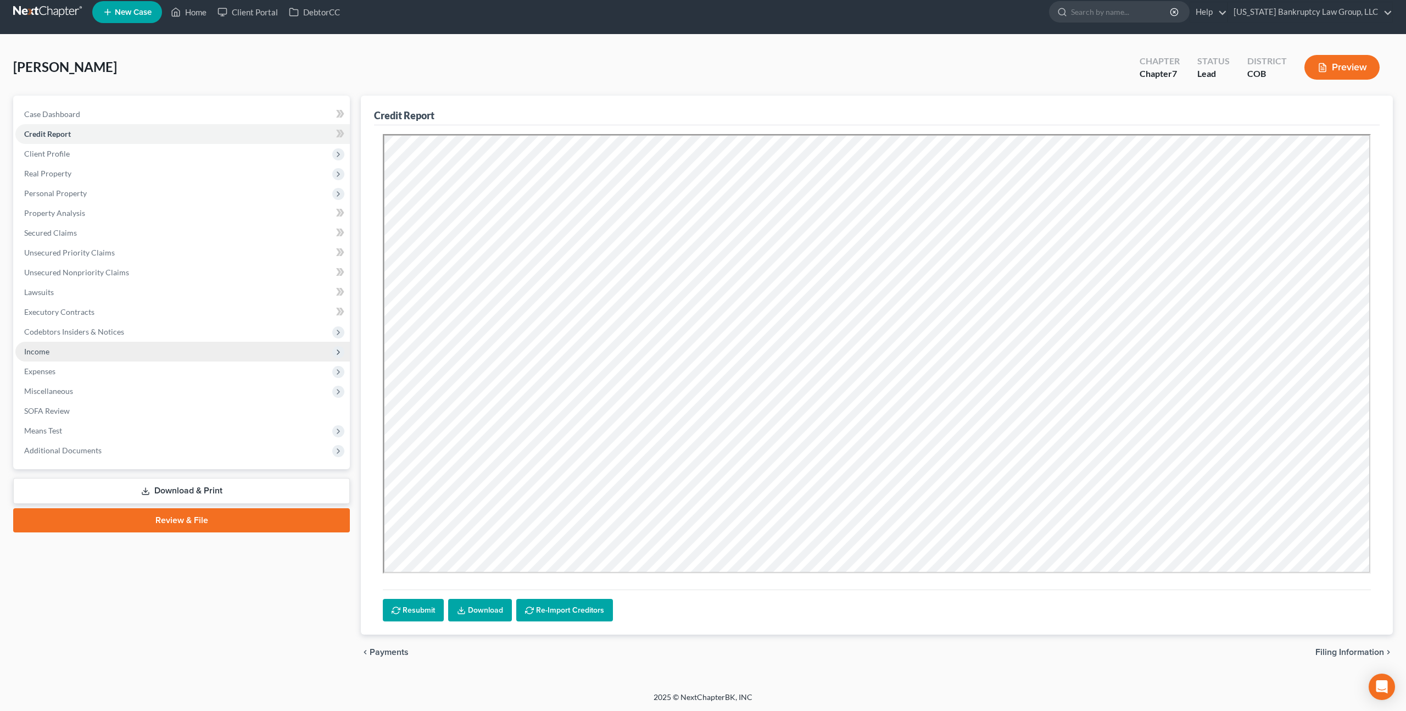
click at [55, 350] on span "Income" at bounding box center [182, 352] width 335 height 20
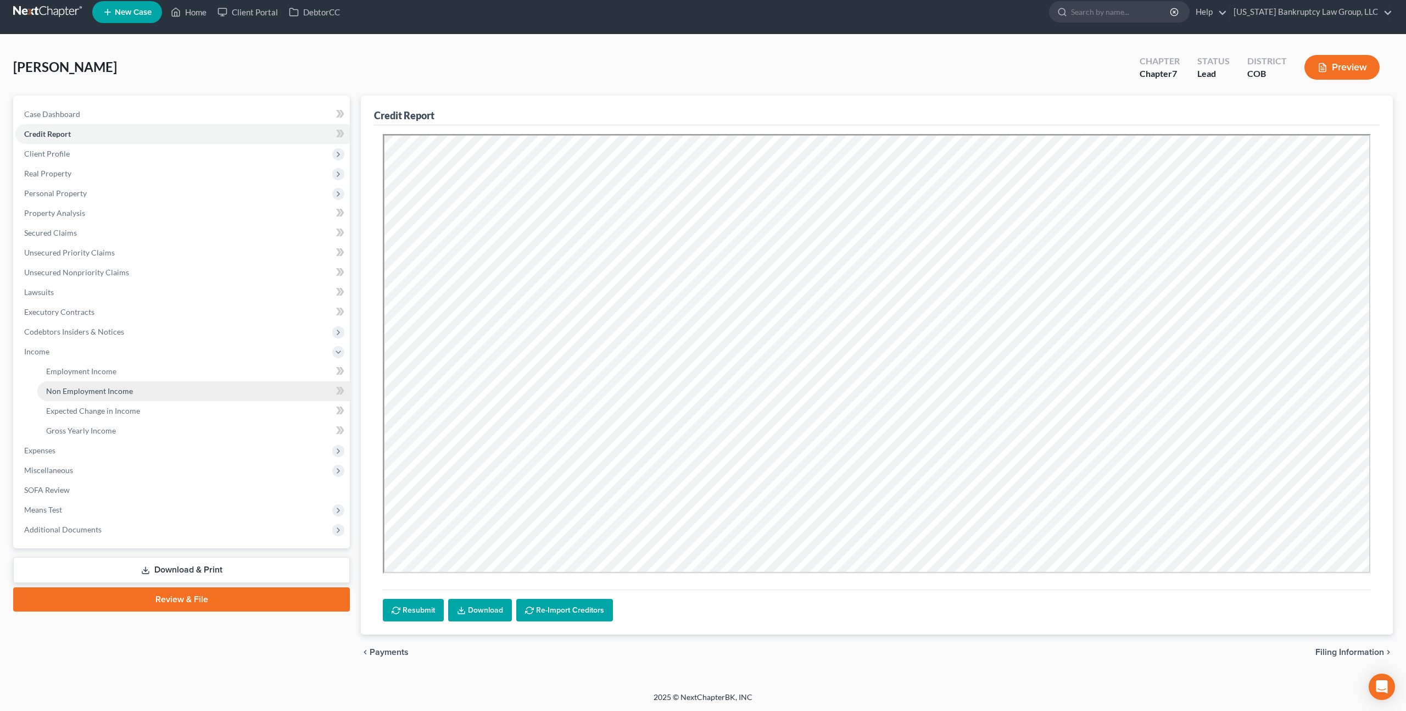
click at [80, 389] on span "Non Employment Income" at bounding box center [89, 390] width 87 height 9
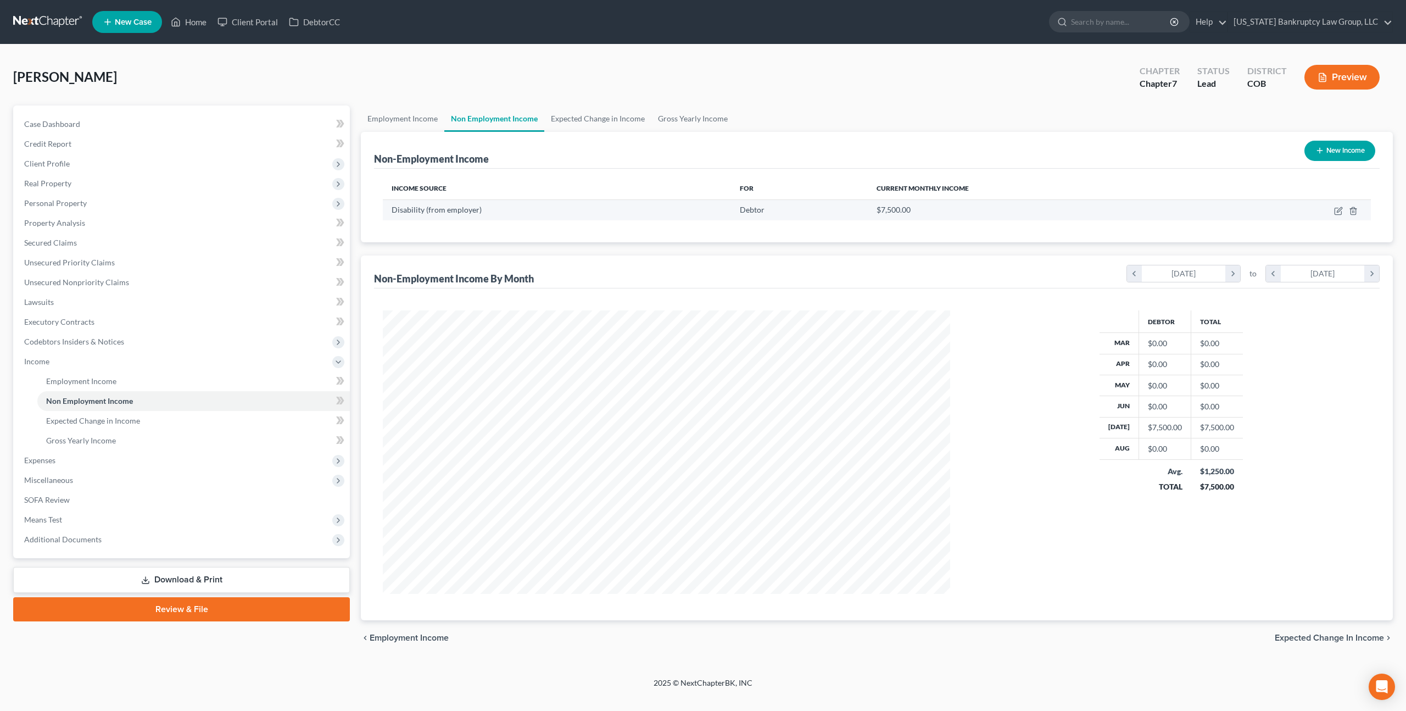
scroll to position [283, 589]
click at [1336, 209] on icon "button" at bounding box center [1338, 211] width 9 height 9
select select "1"
select select "0"
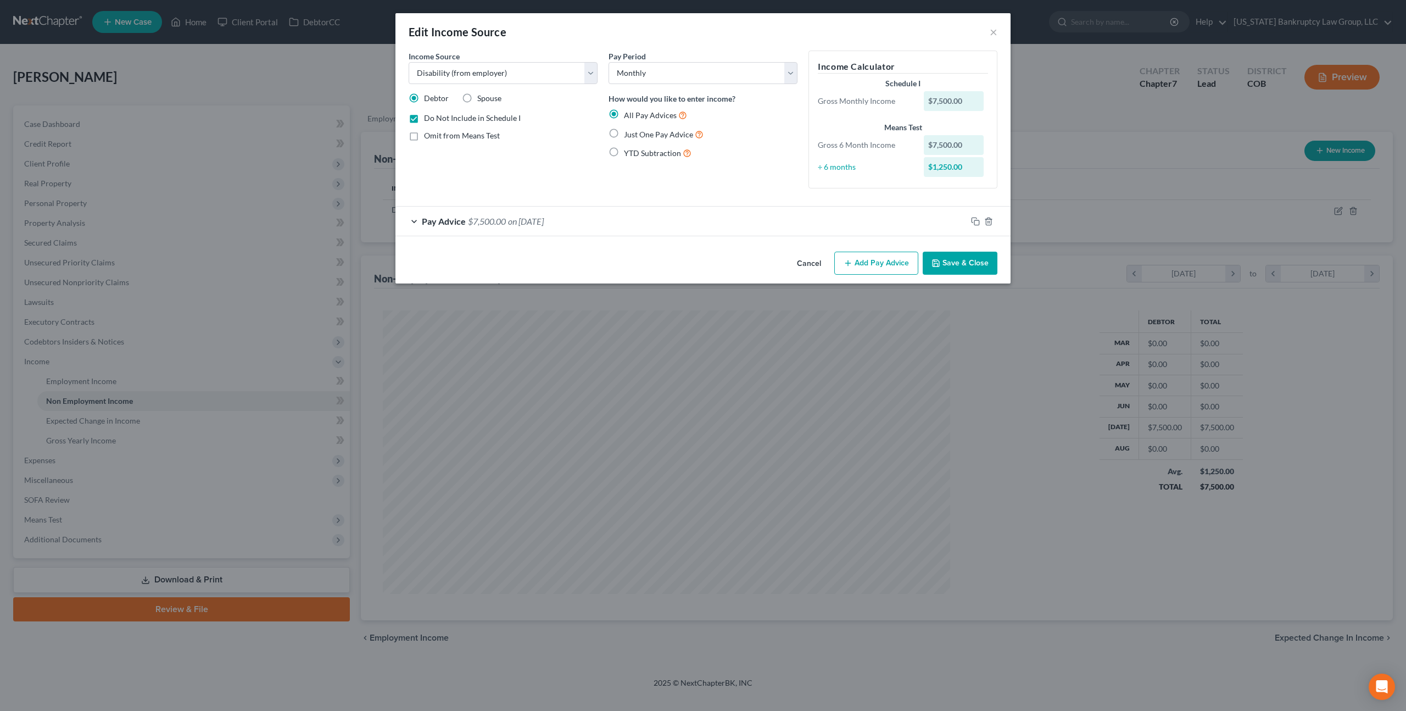
click at [960, 251] on div "Cancel Add Pay Advice Save & Close" at bounding box center [702, 265] width 615 height 36
click at [957, 255] on button "Save & Close" at bounding box center [960, 263] width 75 height 23
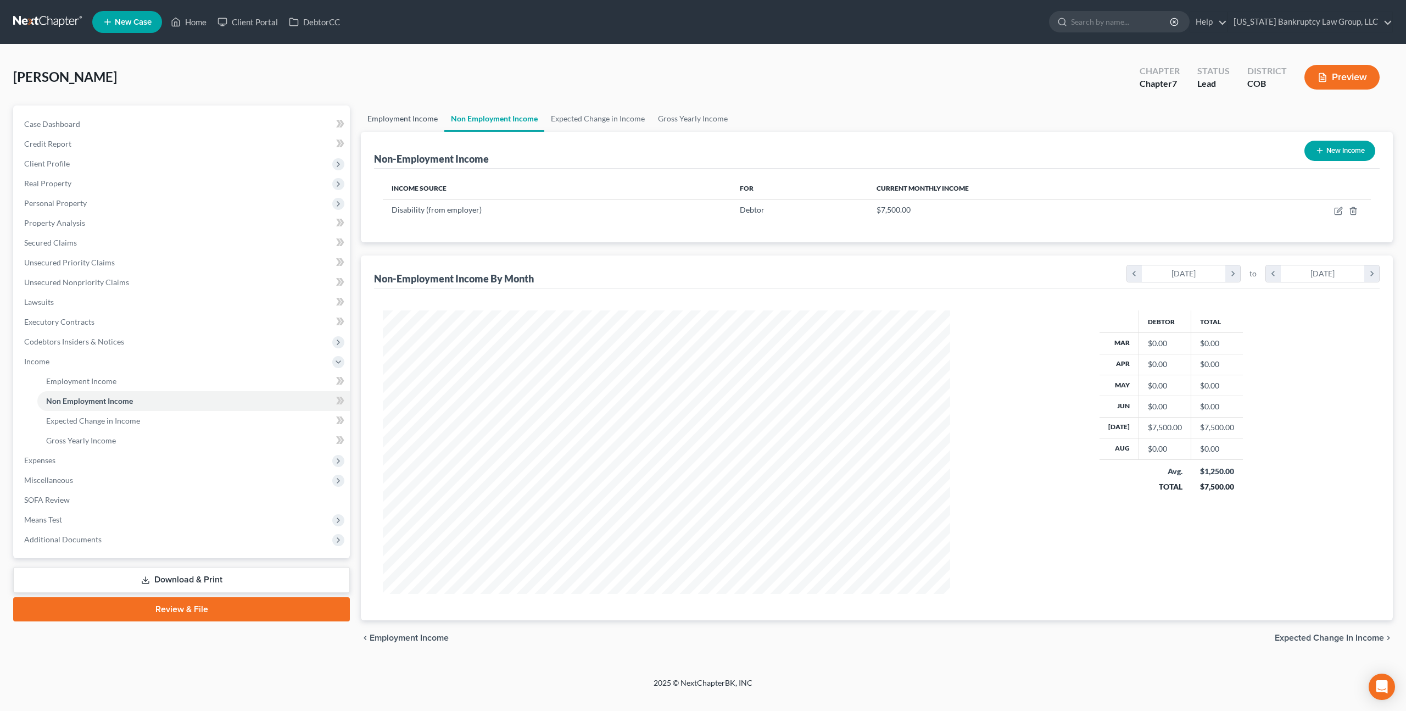
click at [401, 121] on link "Employment Income" at bounding box center [402, 118] width 83 height 26
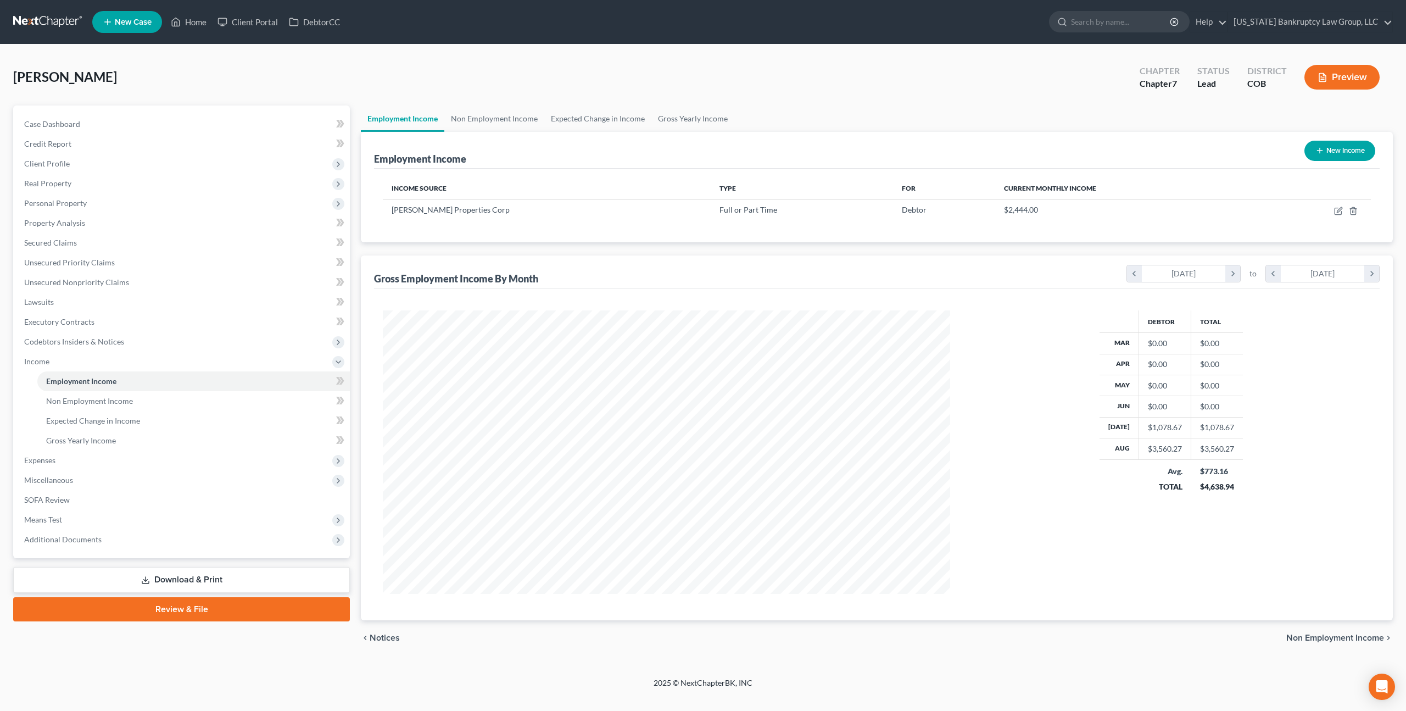
scroll to position [283, 589]
click at [1340, 208] on icon "button" at bounding box center [1339, 209] width 5 height 5
select select "0"
select select "5"
select select "2"
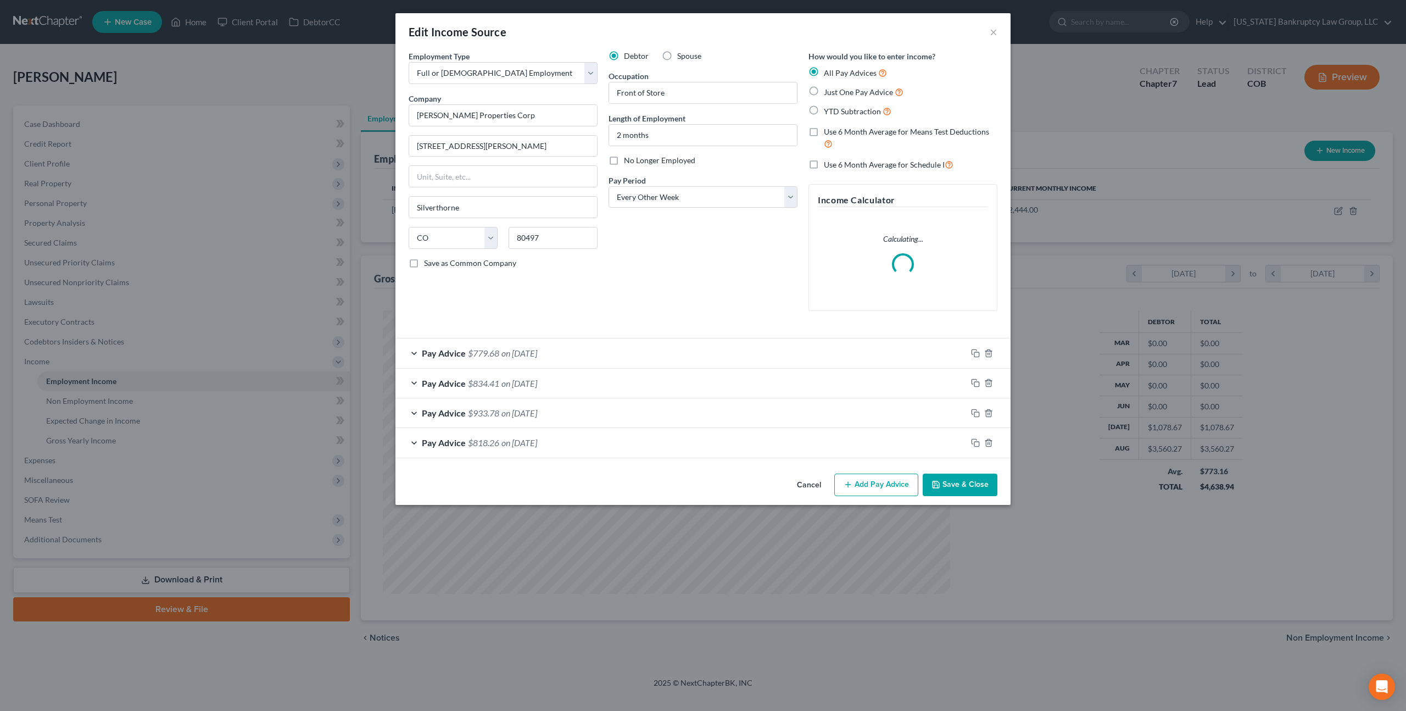
click at [564, 345] on div "Pay Advice $779.68 on [DATE]" at bounding box center [680, 352] width 571 height 29
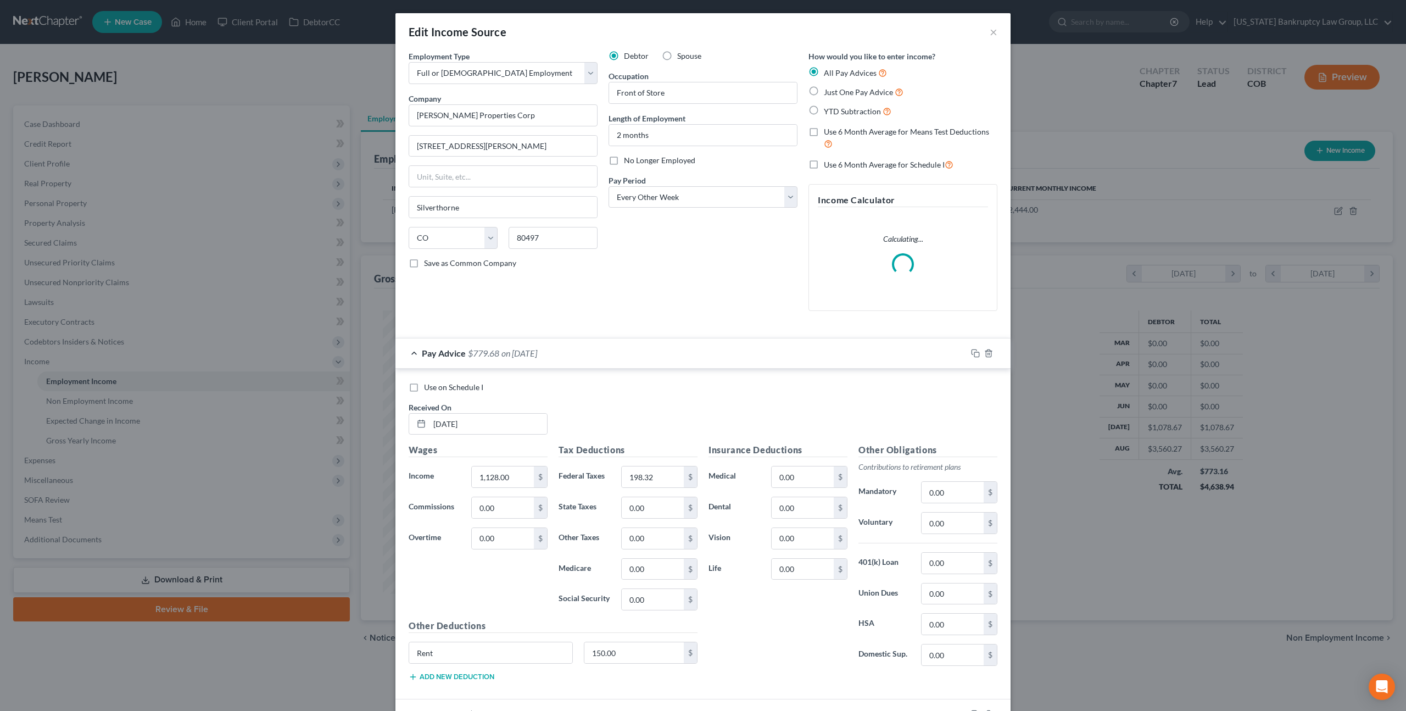
click at [424, 388] on label "Use on Schedule I" at bounding box center [453, 387] width 59 height 11
click at [428, 388] on input "Use on Schedule I" at bounding box center [431, 385] width 7 height 7
checkbox input "true"
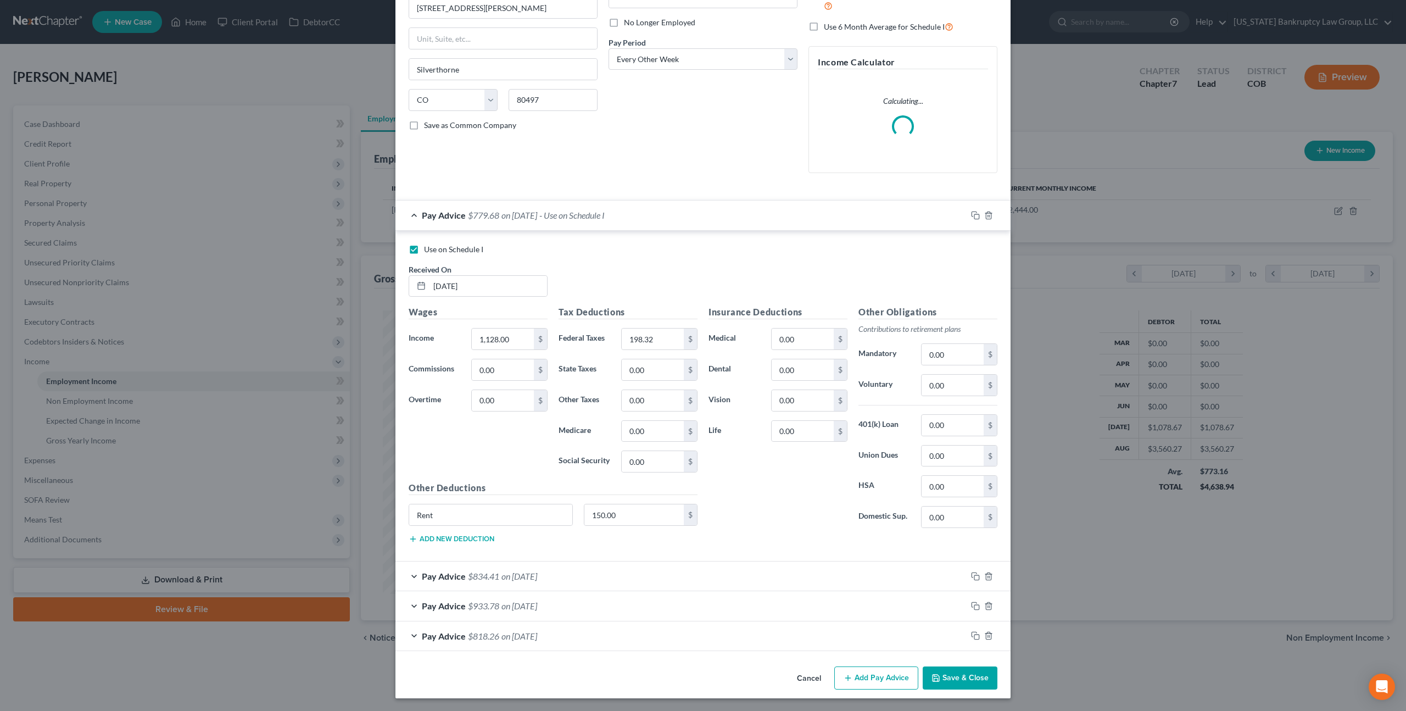
click at [955, 671] on button "Save & Close" at bounding box center [960, 677] width 75 height 23
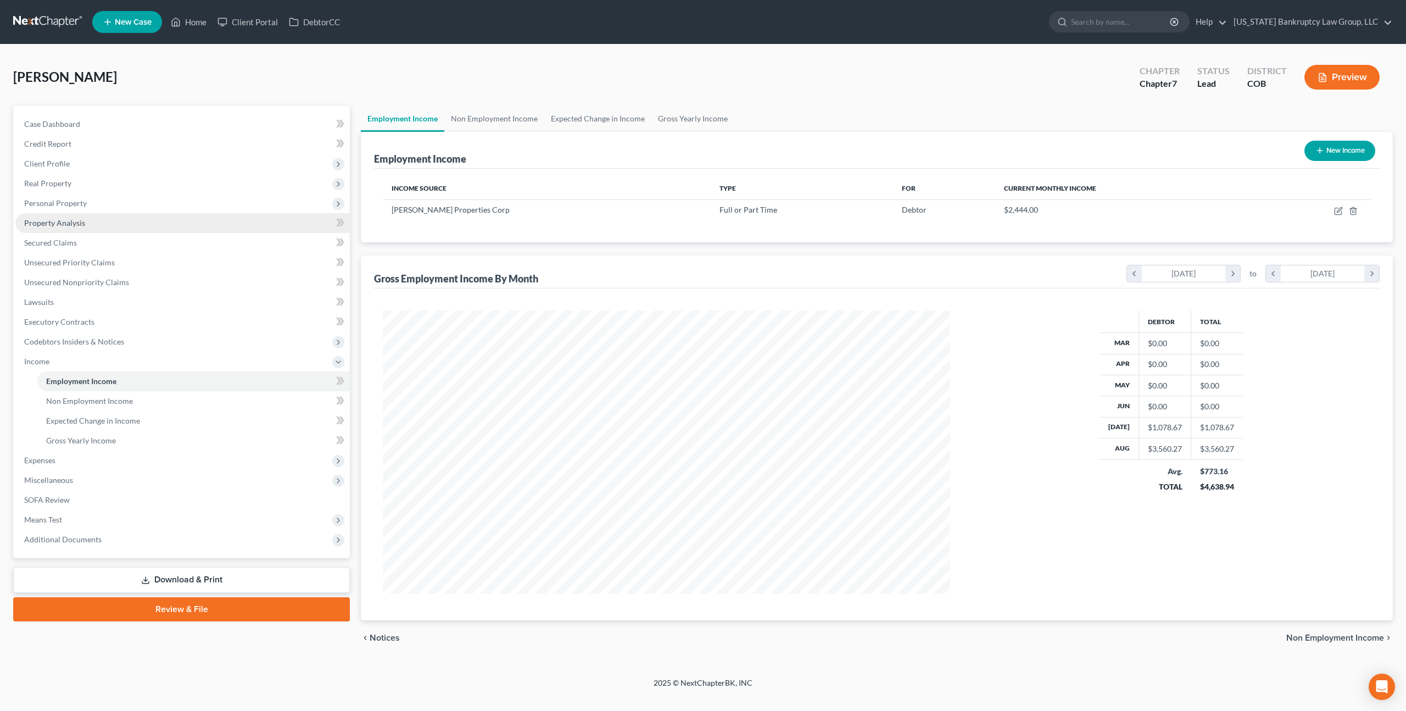
click at [71, 233] on li "Secured Claims" at bounding box center [182, 243] width 335 height 20
click at [72, 209] on span "Personal Property" at bounding box center [182, 203] width 335 height 20
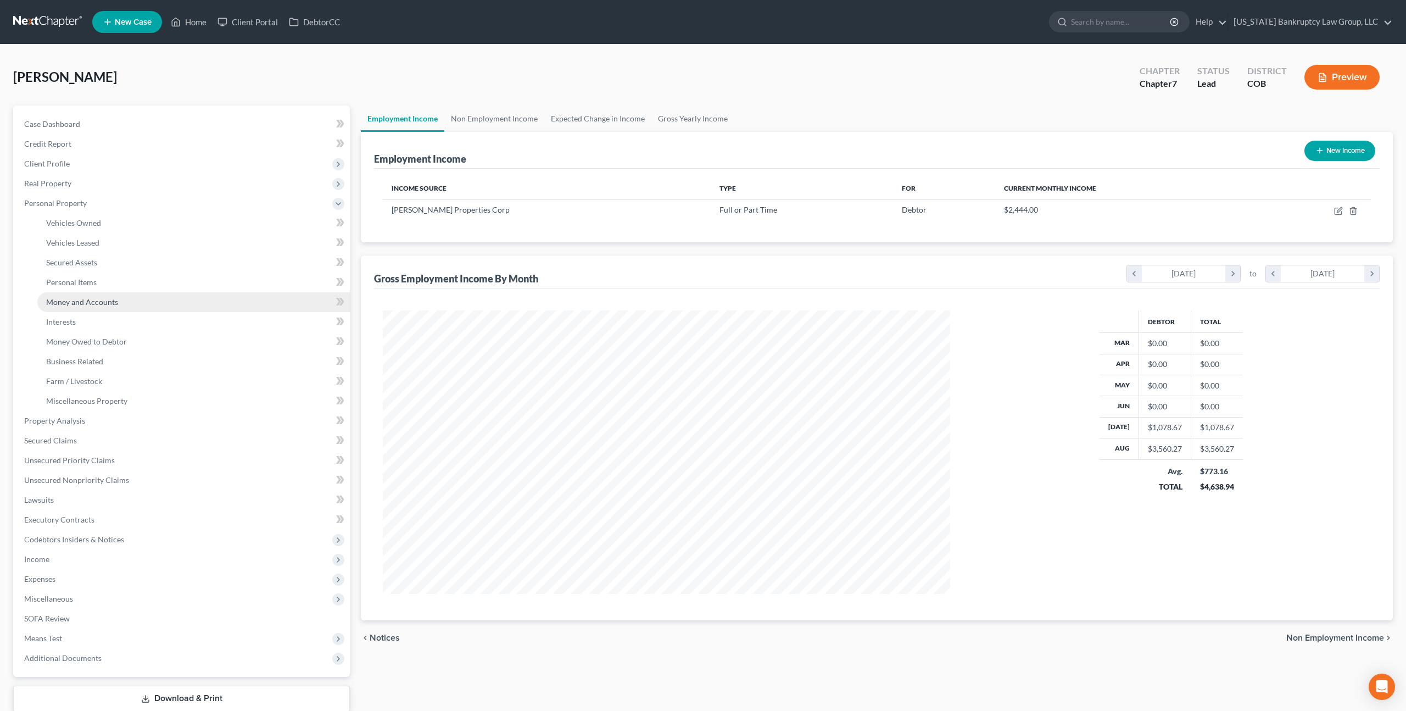
click at [94, 302] on span "Money and Accounts" at bounding box center [82, 301] width 72 height 9
